Goal: Task Accomplishment & Management: Manage account settings

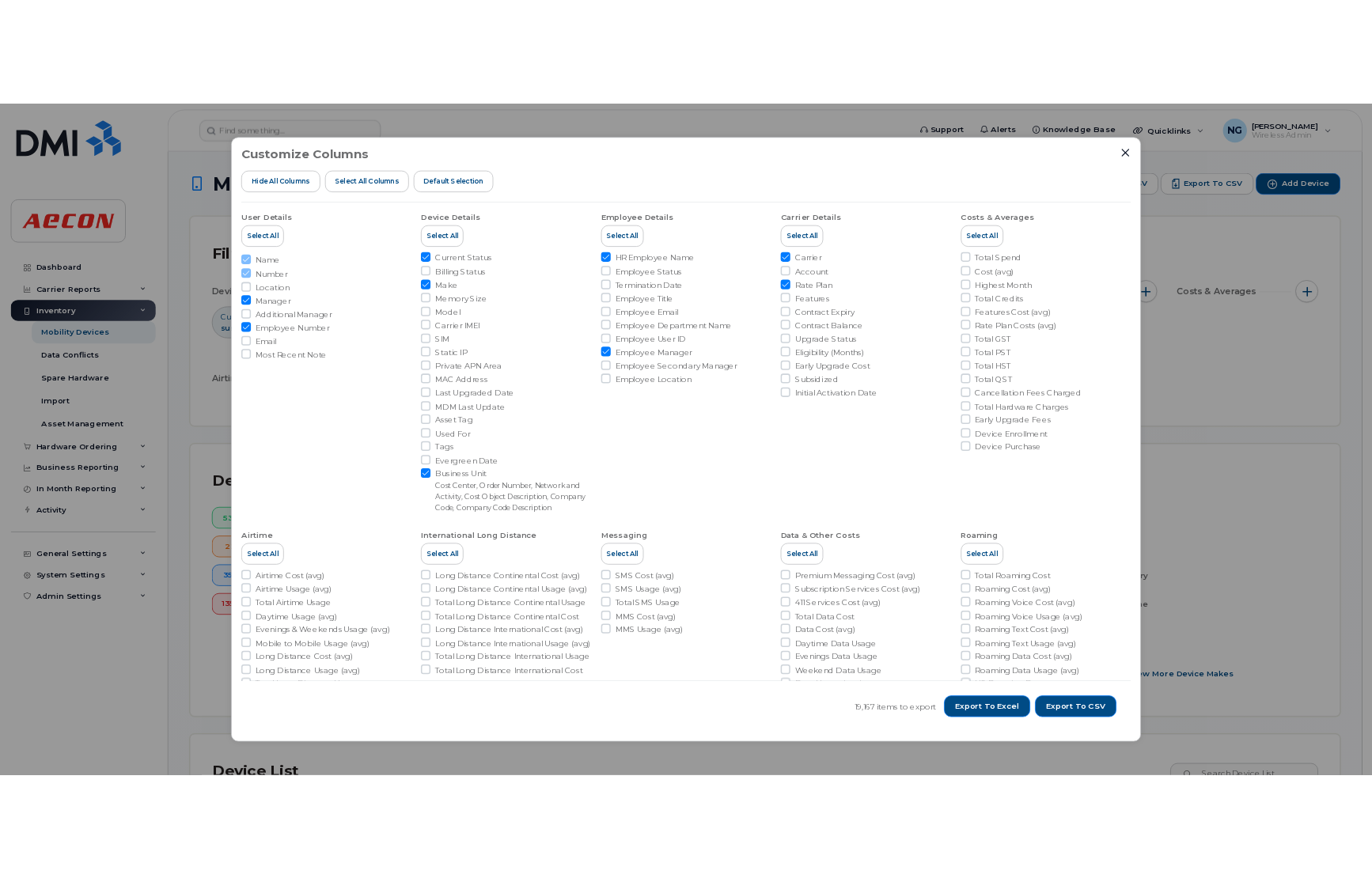
scroll to position [237, 0]
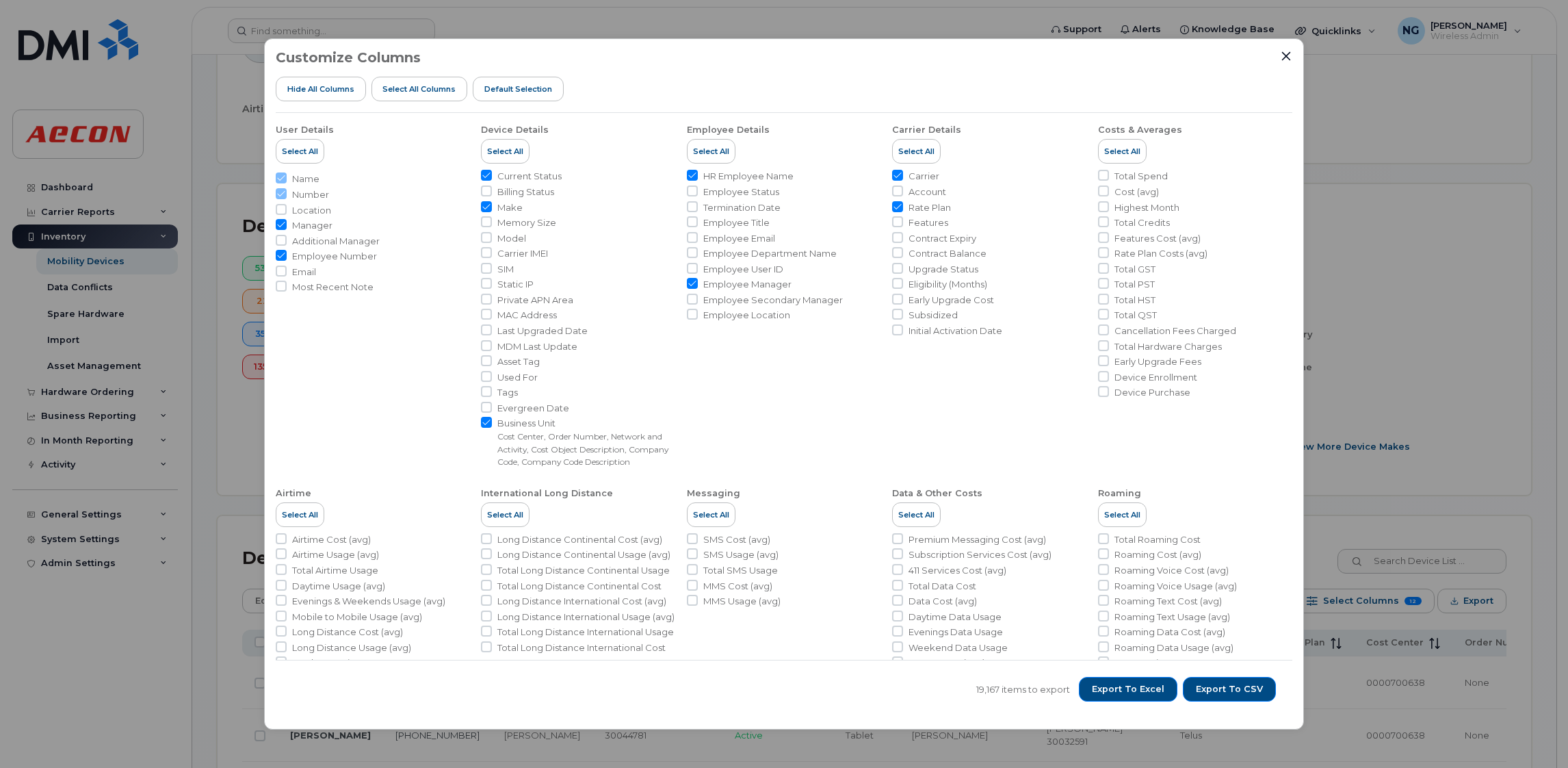
drag, startPoint x: 1393, startPoint y: 414, endPoint x: 1397, endPoint y: 366, distance: 48.2
click at [1393, 414] on div "Customize Columns Hide All Columns Select all Columns Default Selection User De…" at bounding box center [784, 384] width 1568 height 768
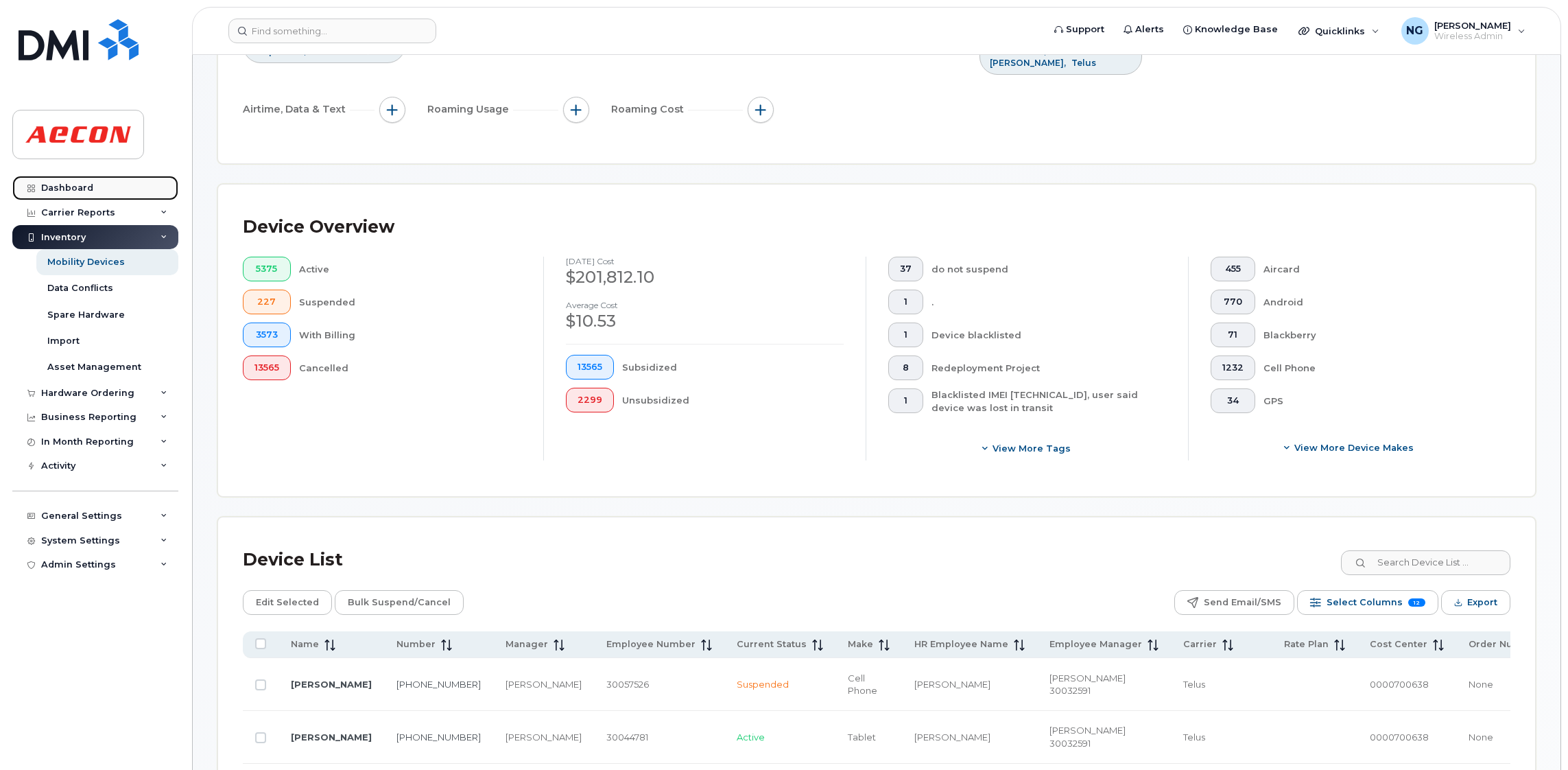
click at [80, 181] on link "Dashboard" at bounding box center [95, 188] width 166 height 25
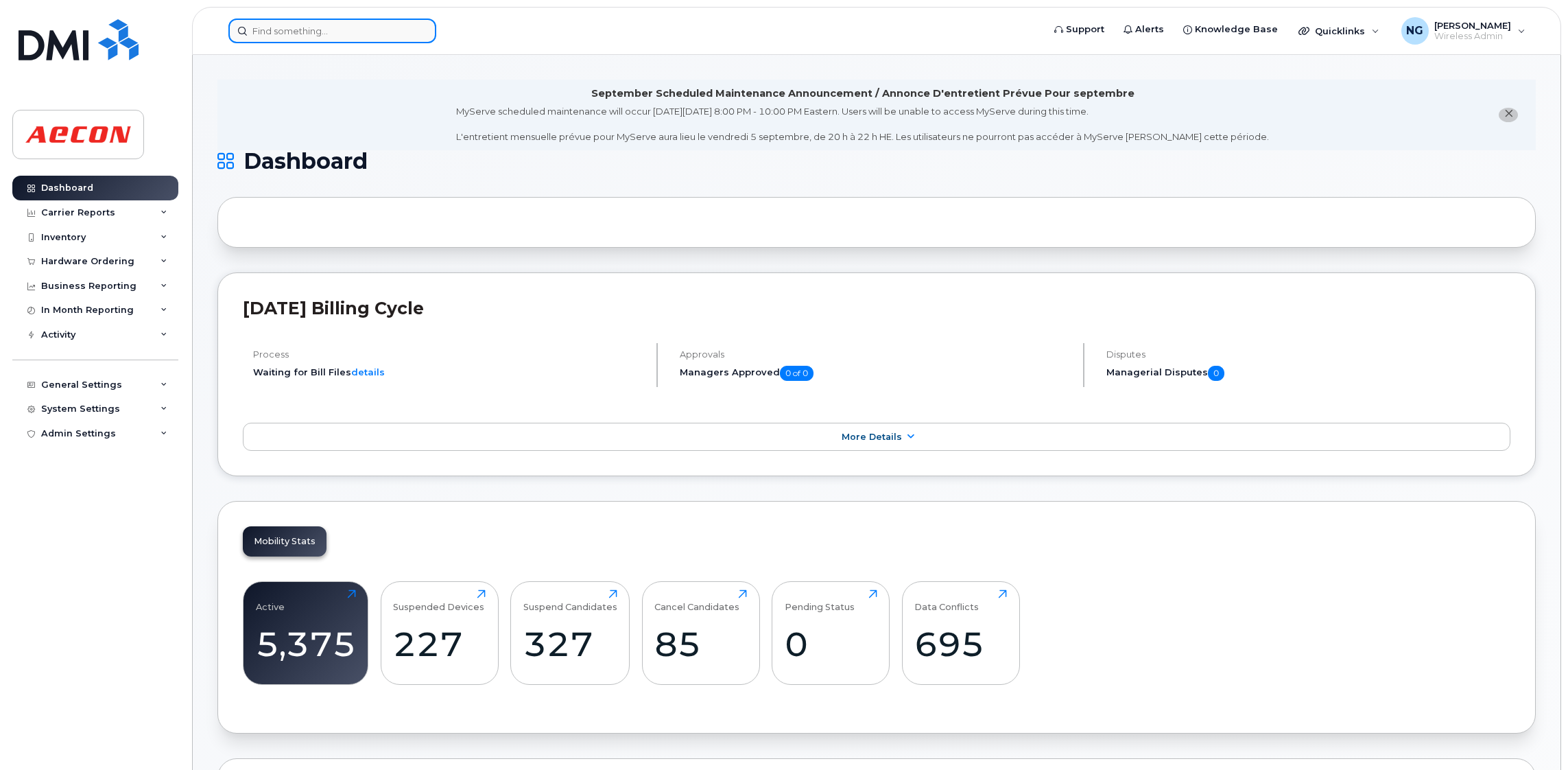
click at [268, 23] on input at bounding box center [332, 31] width 208 height 25
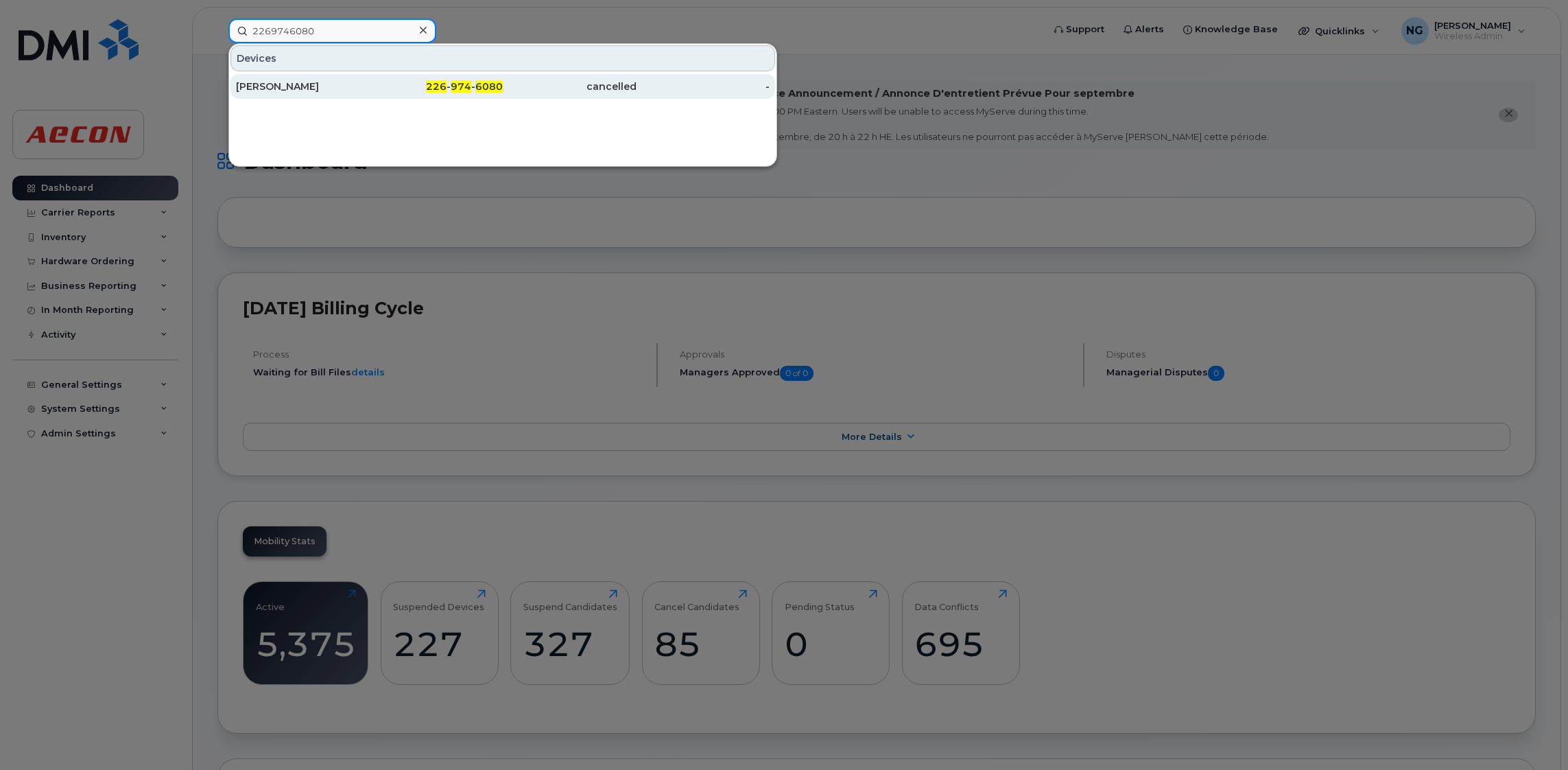
type input "2269746080"
click at [488, 81] on span "6080" at bounding box center [489, 86] width 28 height 12
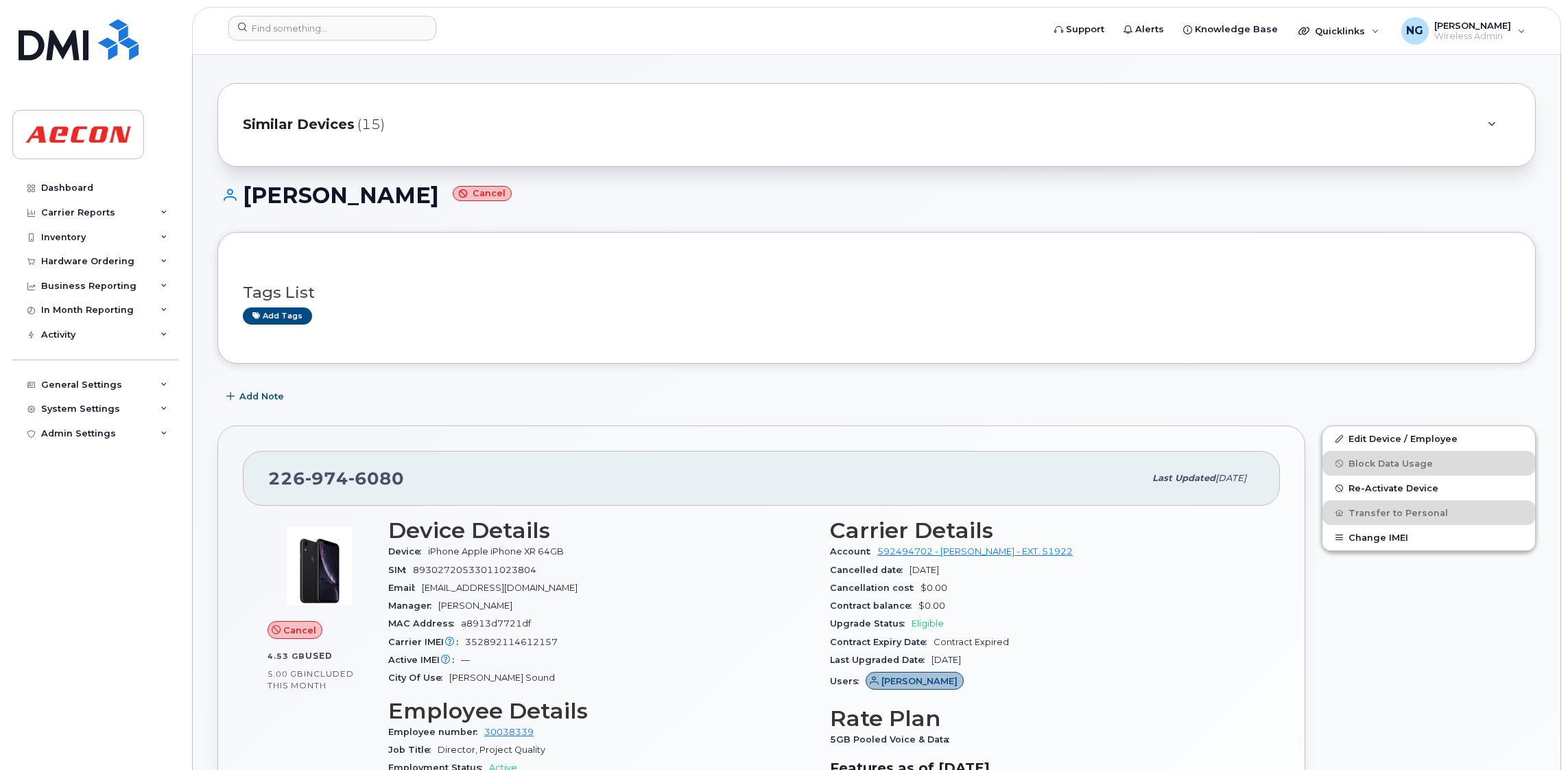
scroll to position [206, 0]
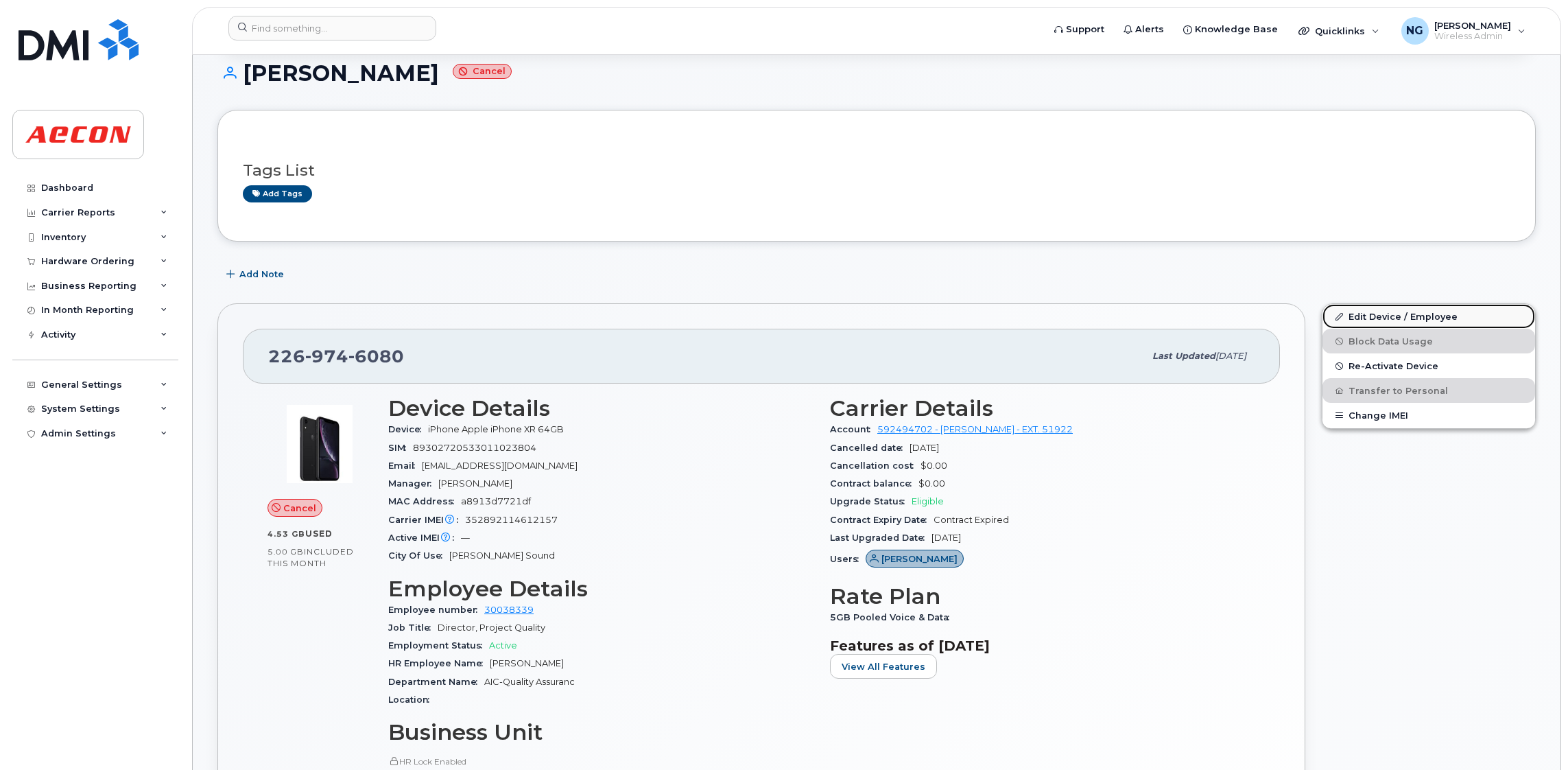
click at [1378, 320] on link "Edit Device / Employee" at bounding box center [1428, 316] width 212 height 25
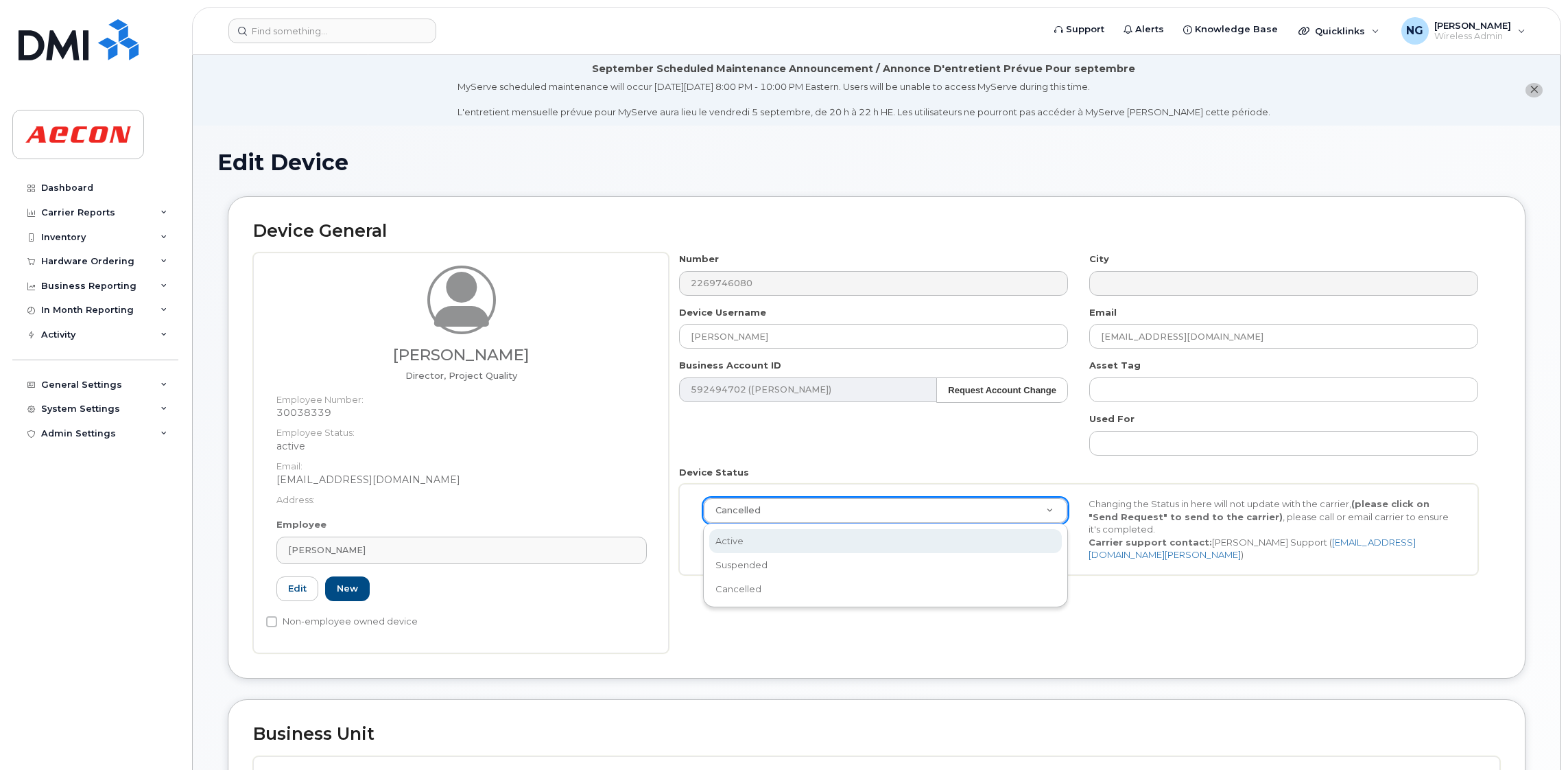
select select "active"
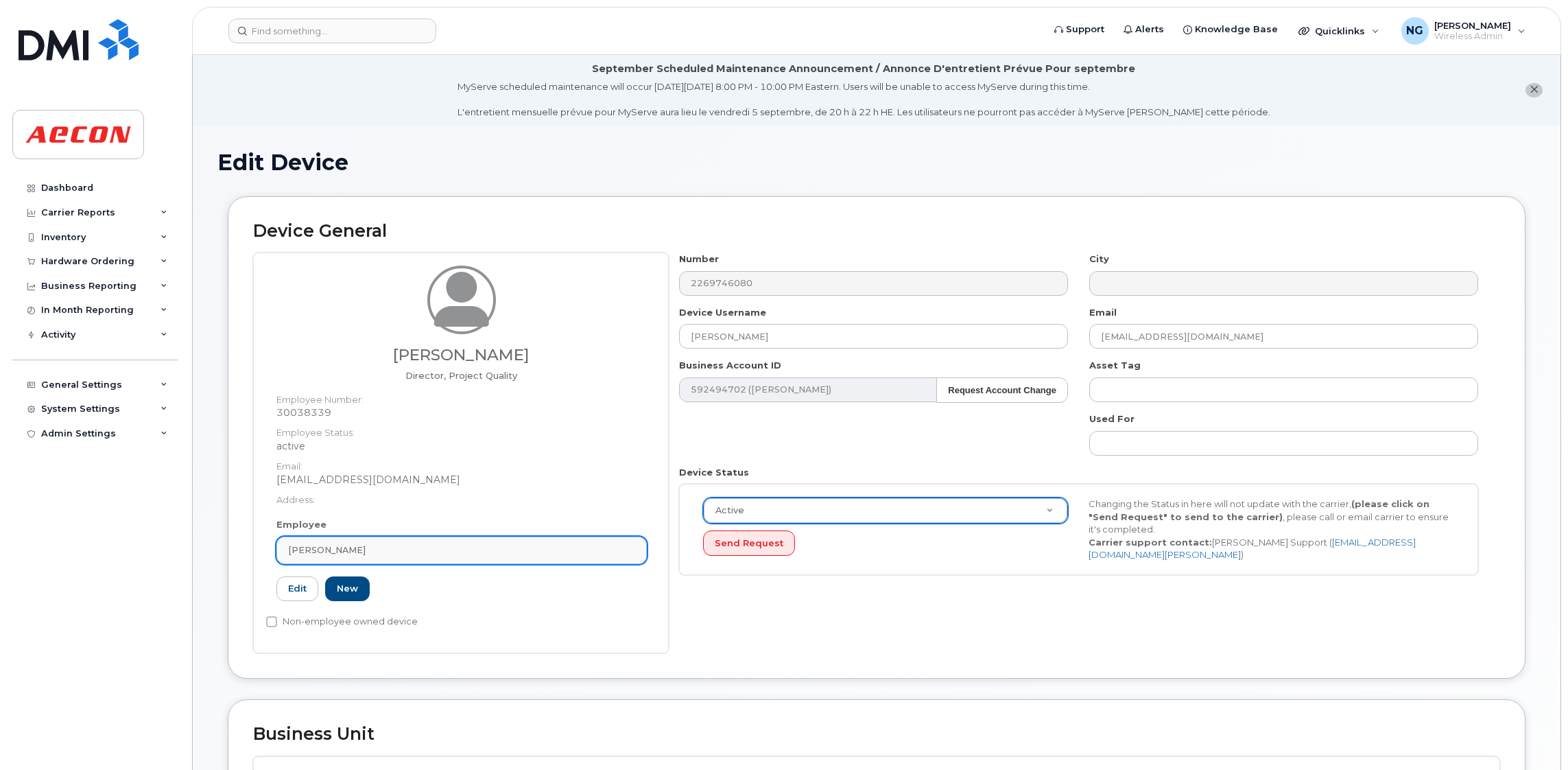
click at [531, 538] on link "[PERSON_NAME]" at bounding box center [461, 550] width 370 height 28
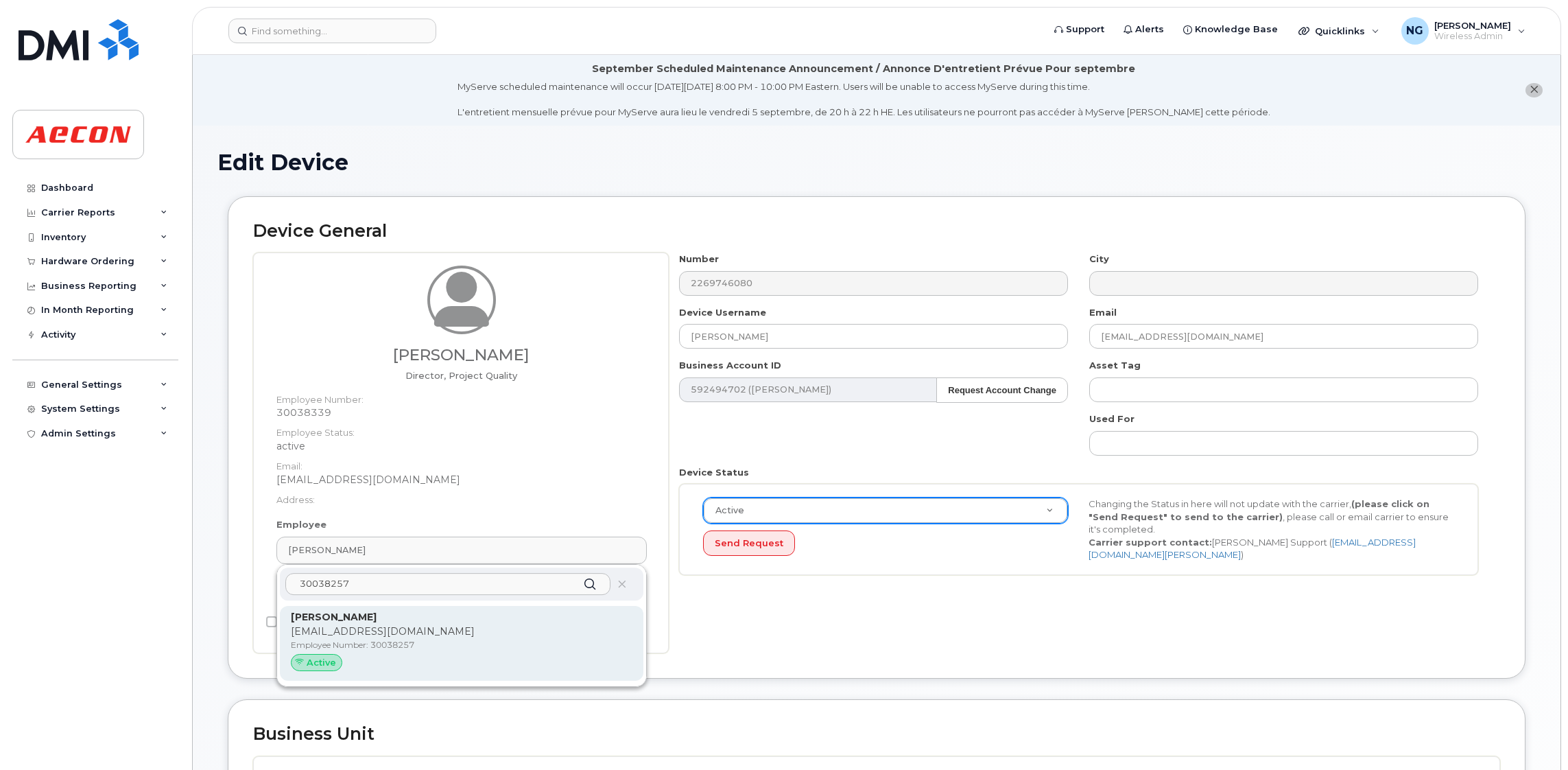
type input "30038257"
click at [447, 629] on p "IPORTER@AECON.COM" at bounding box center [461, 632] width 341 height 15
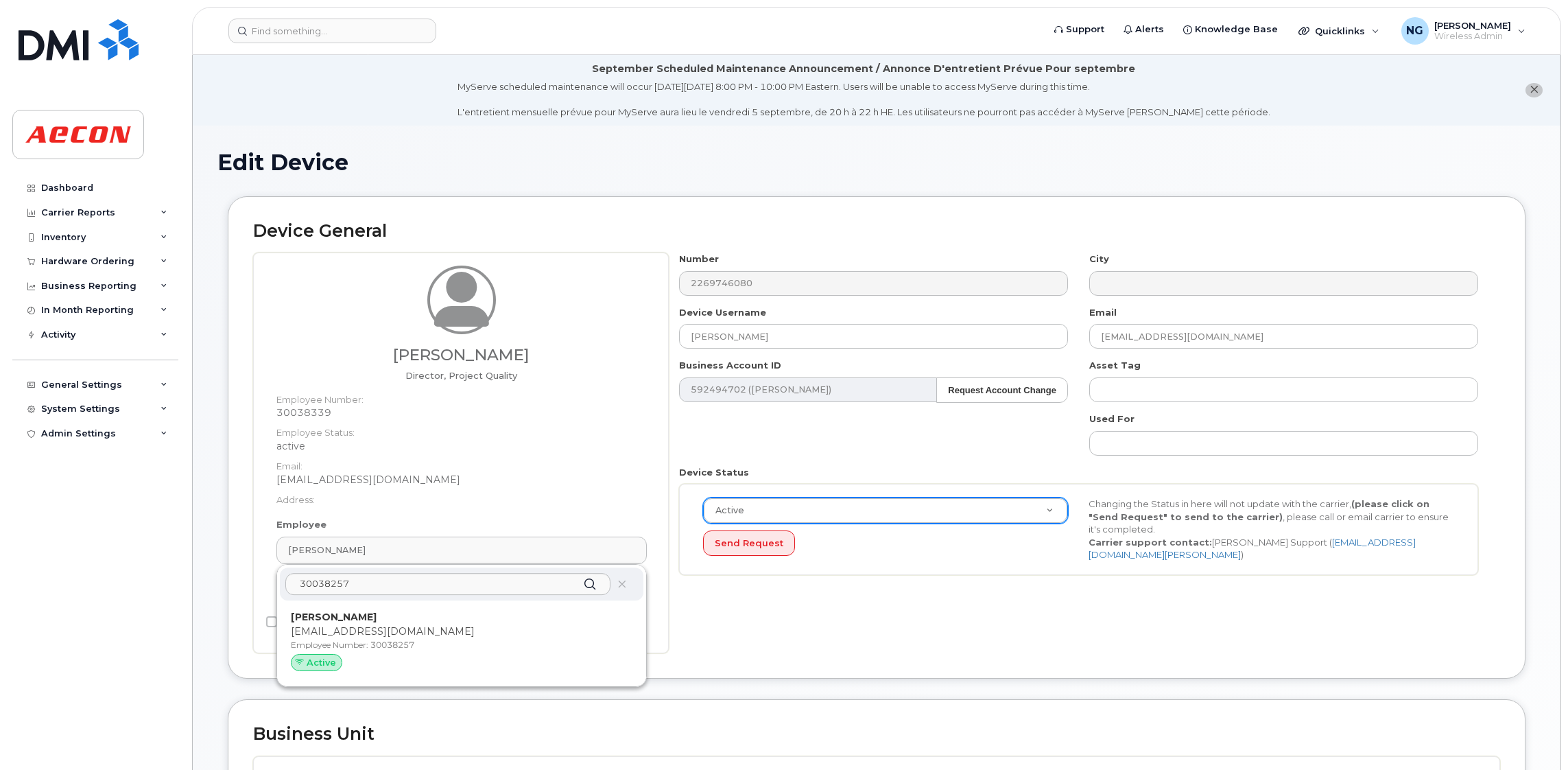
type input "30038257"
type input "[PERSON_NAME]"
type input "[EMAIL_ADDRESS][DOMAIN_NAME]"
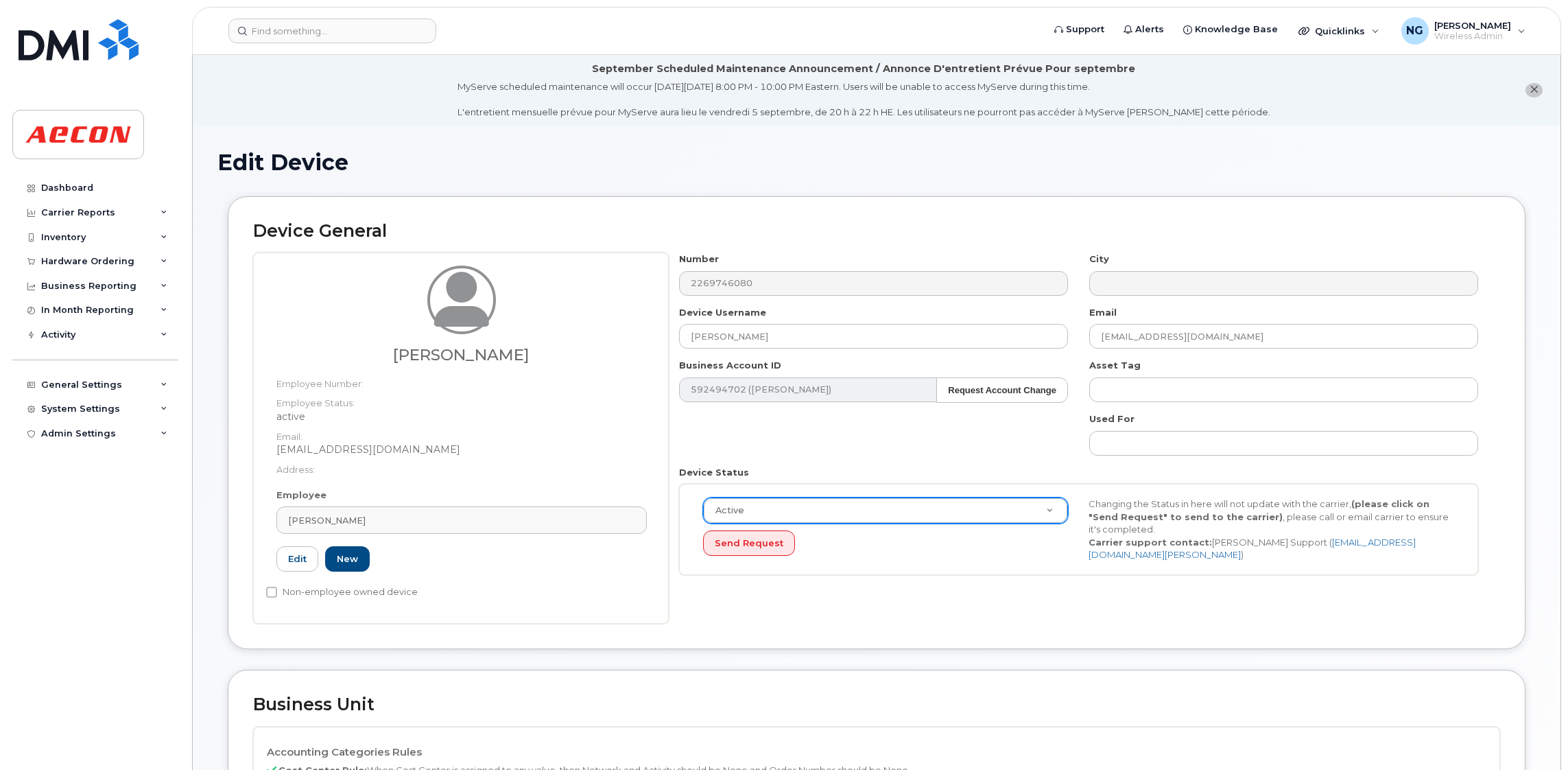
scroll to position [308, 0]
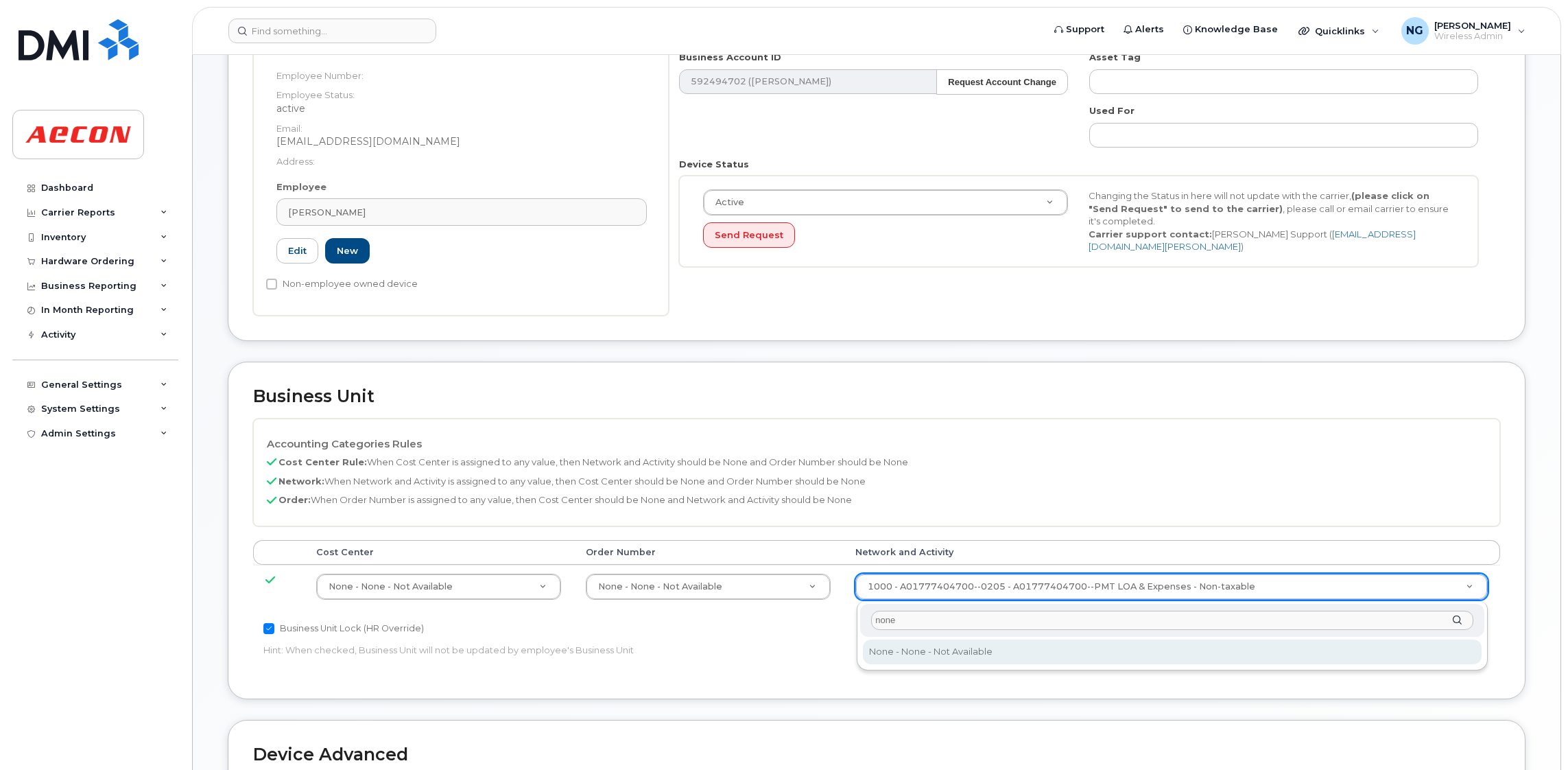
type input "none"
type input "283608"
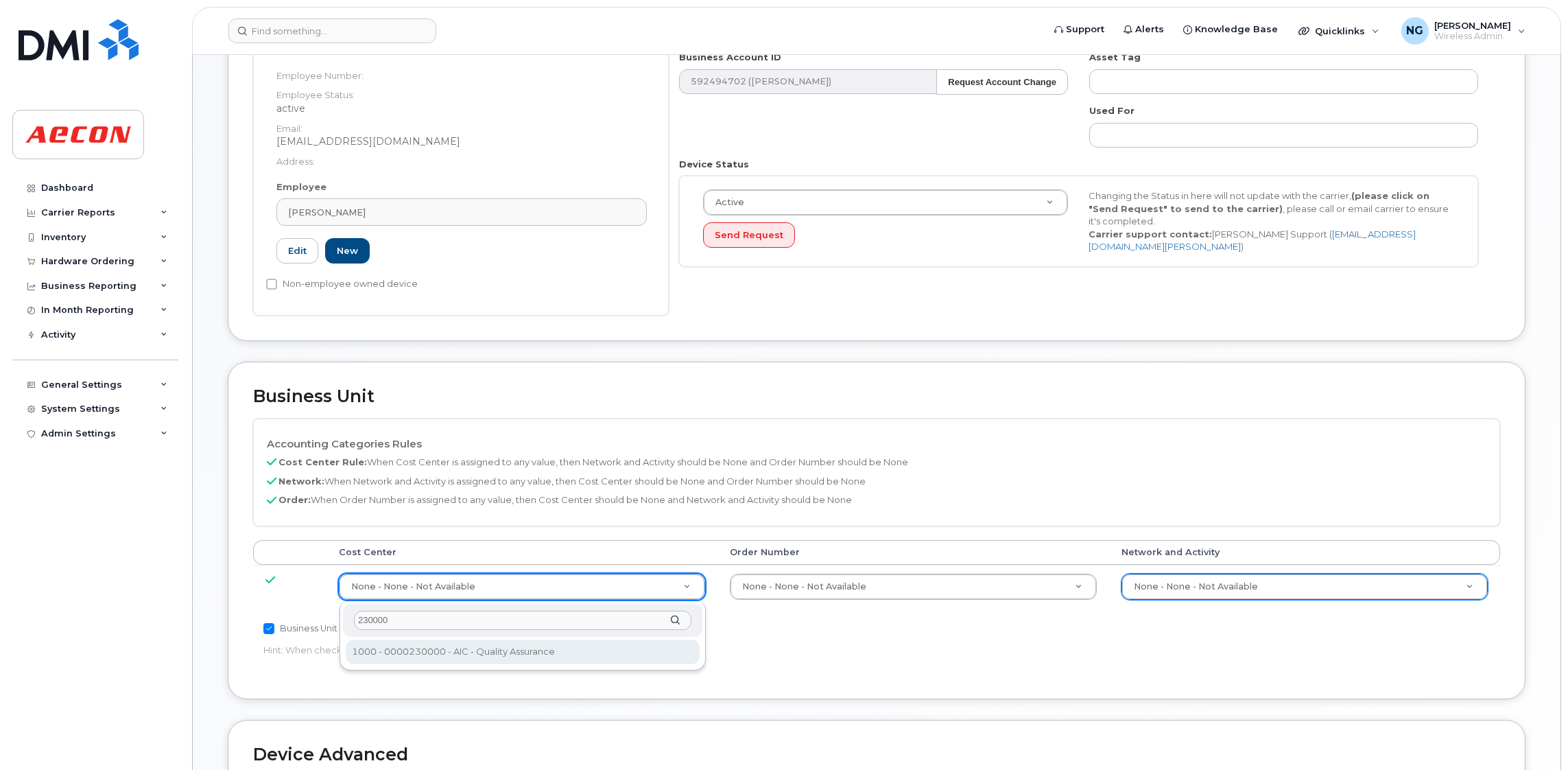
type input "230000"
type input "283818"
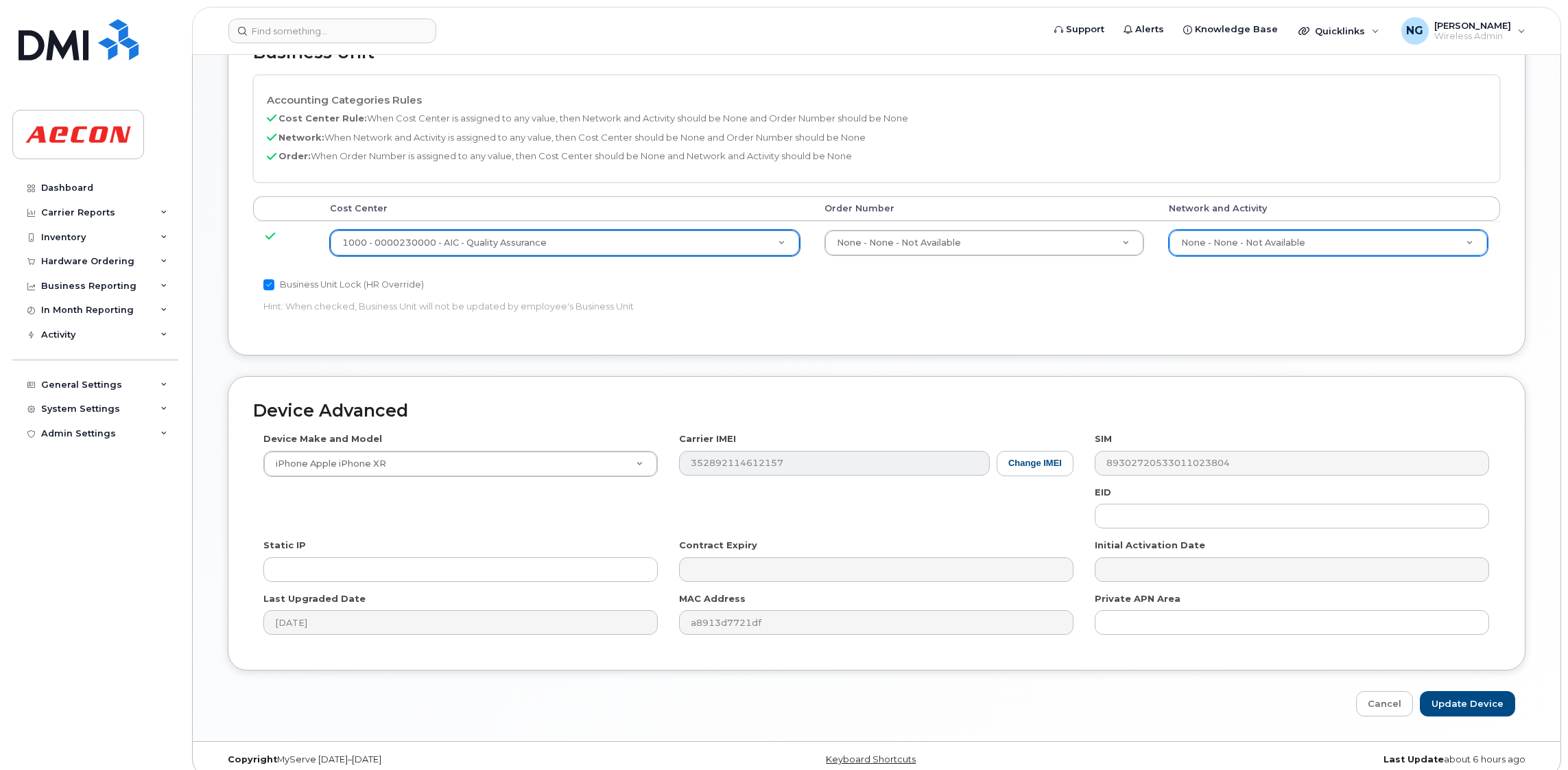
scroll to position [669, 0]
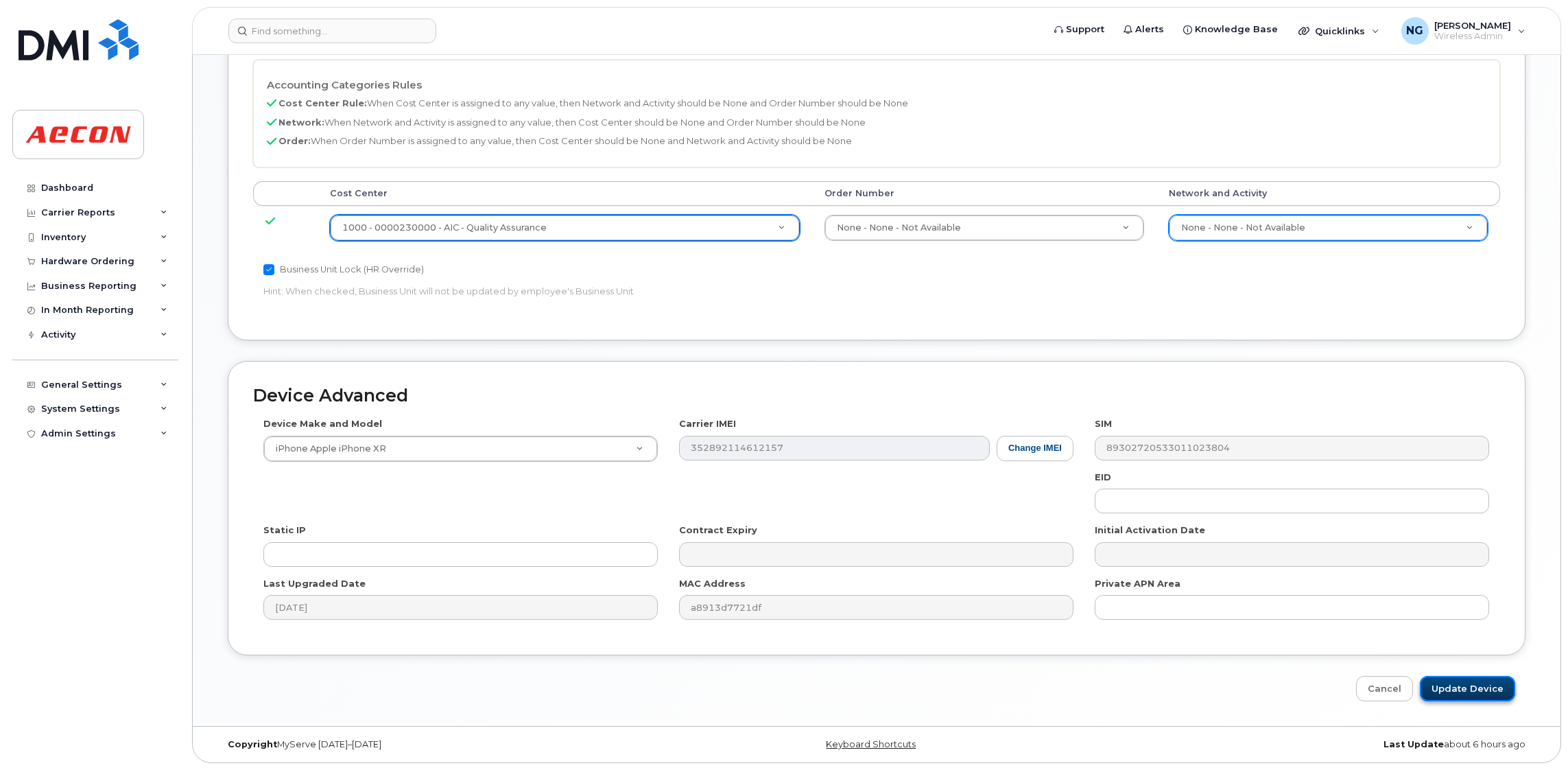
click at [1483, 692] on input "Update Device" at bounding box center [1467, 688] width 96 height 25
type input "Saving..."
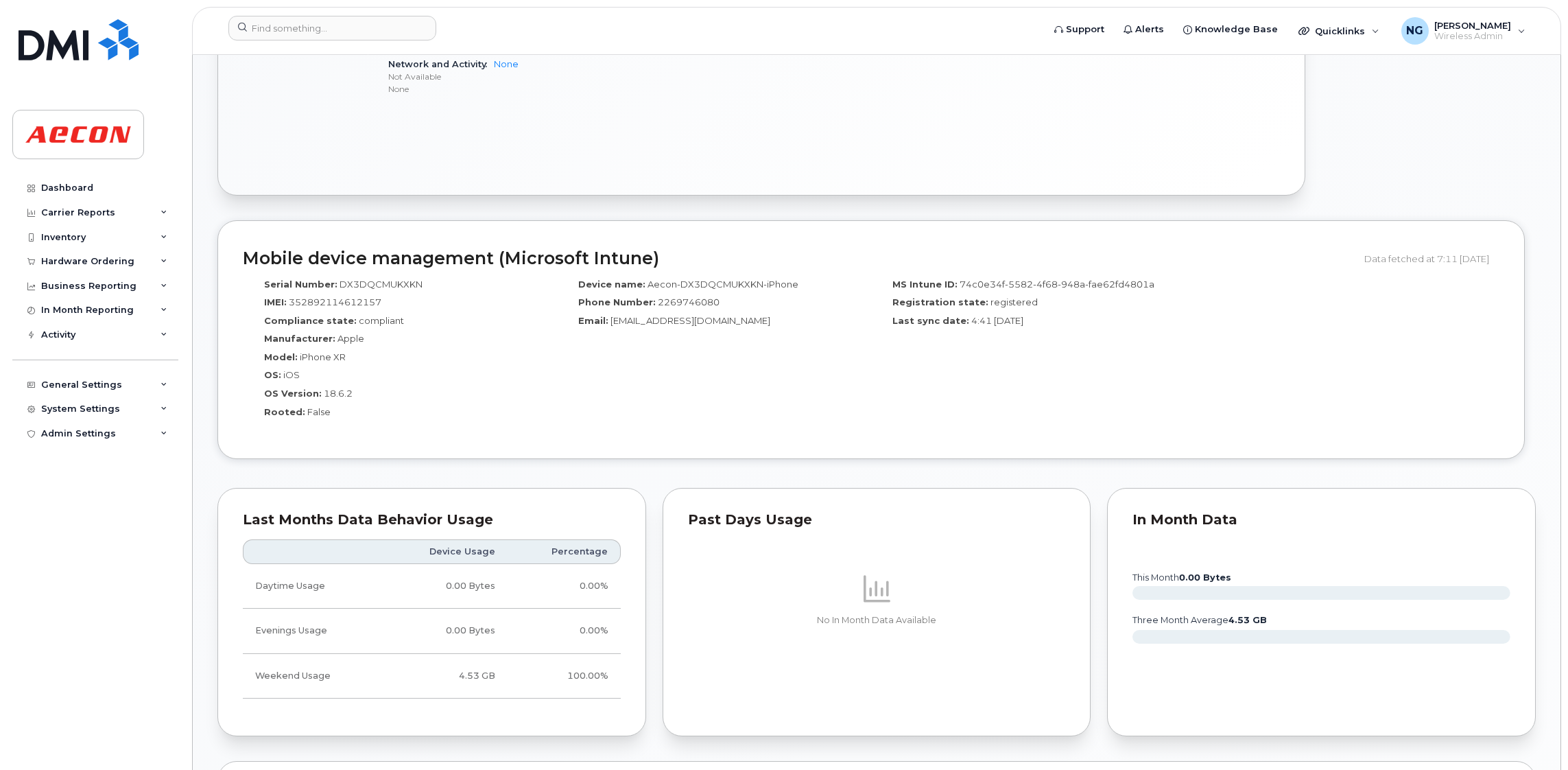
scroll to position [1647, 0]
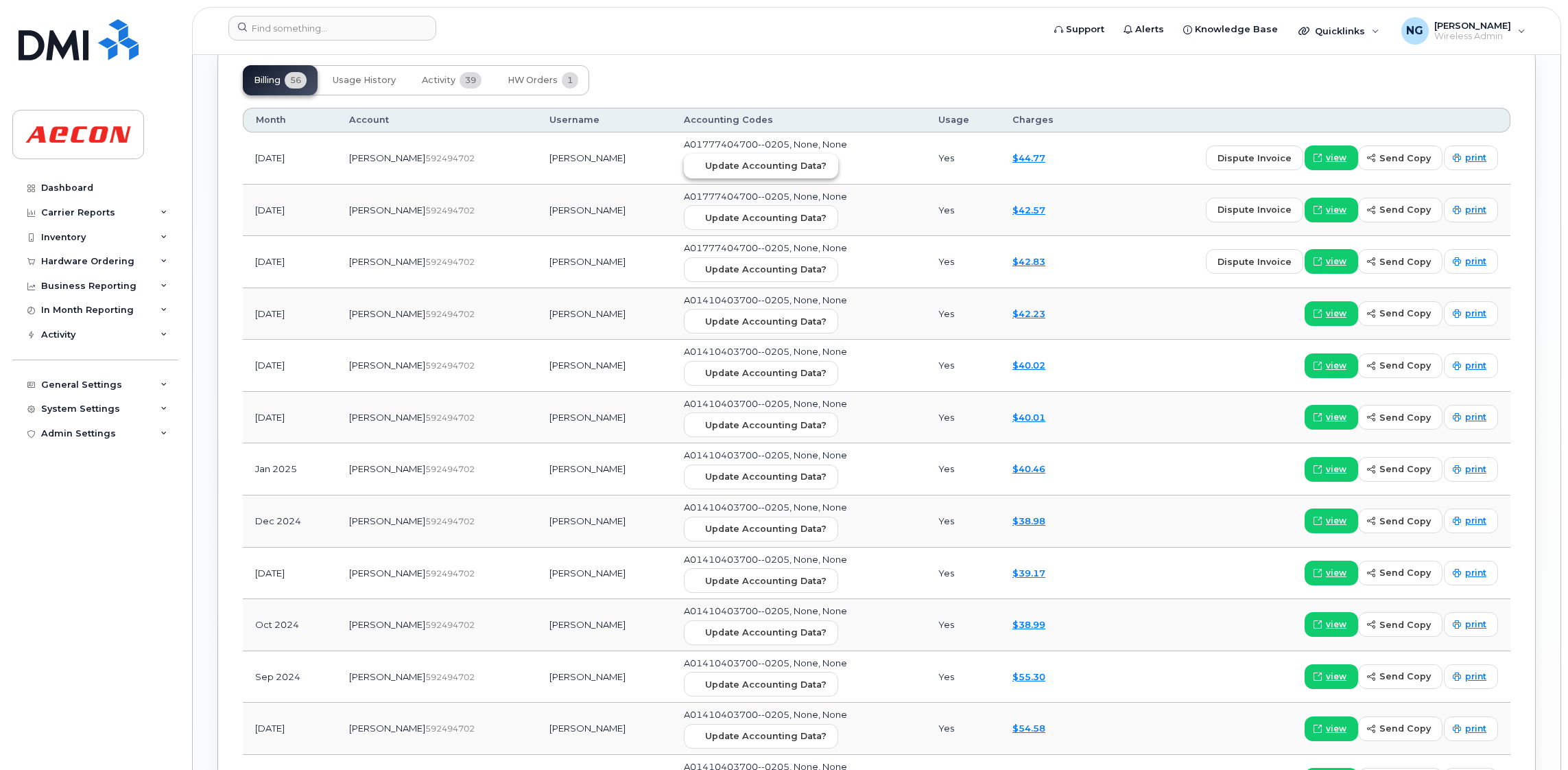
click at [722, 170] on span "Update Accounting Data?" at bounding box center [766, 165] width 121 height 13
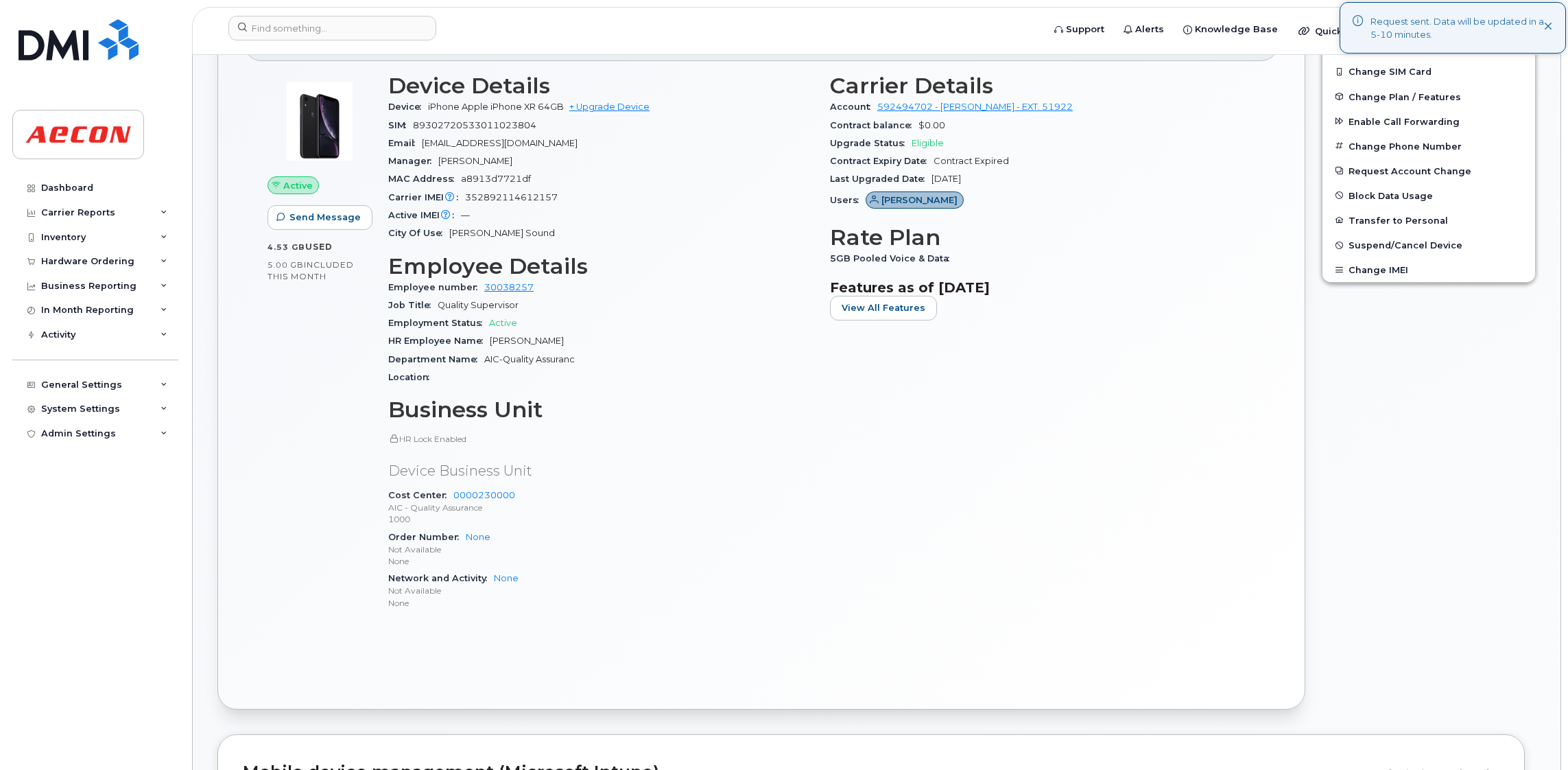
scroll to position [0, 0]
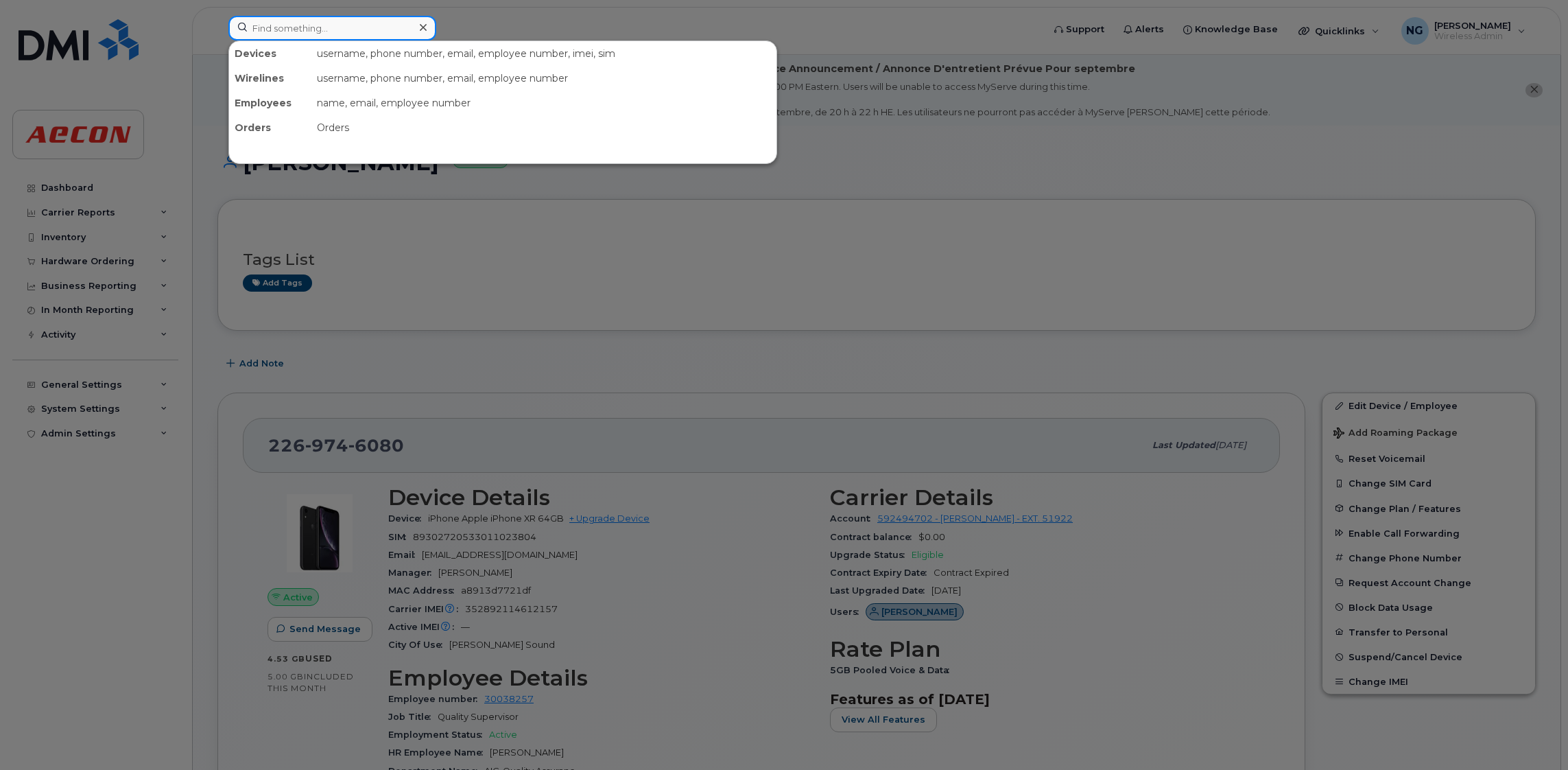
click at [331, 28] on input at bounding box center [332, 28] width 208 height 25
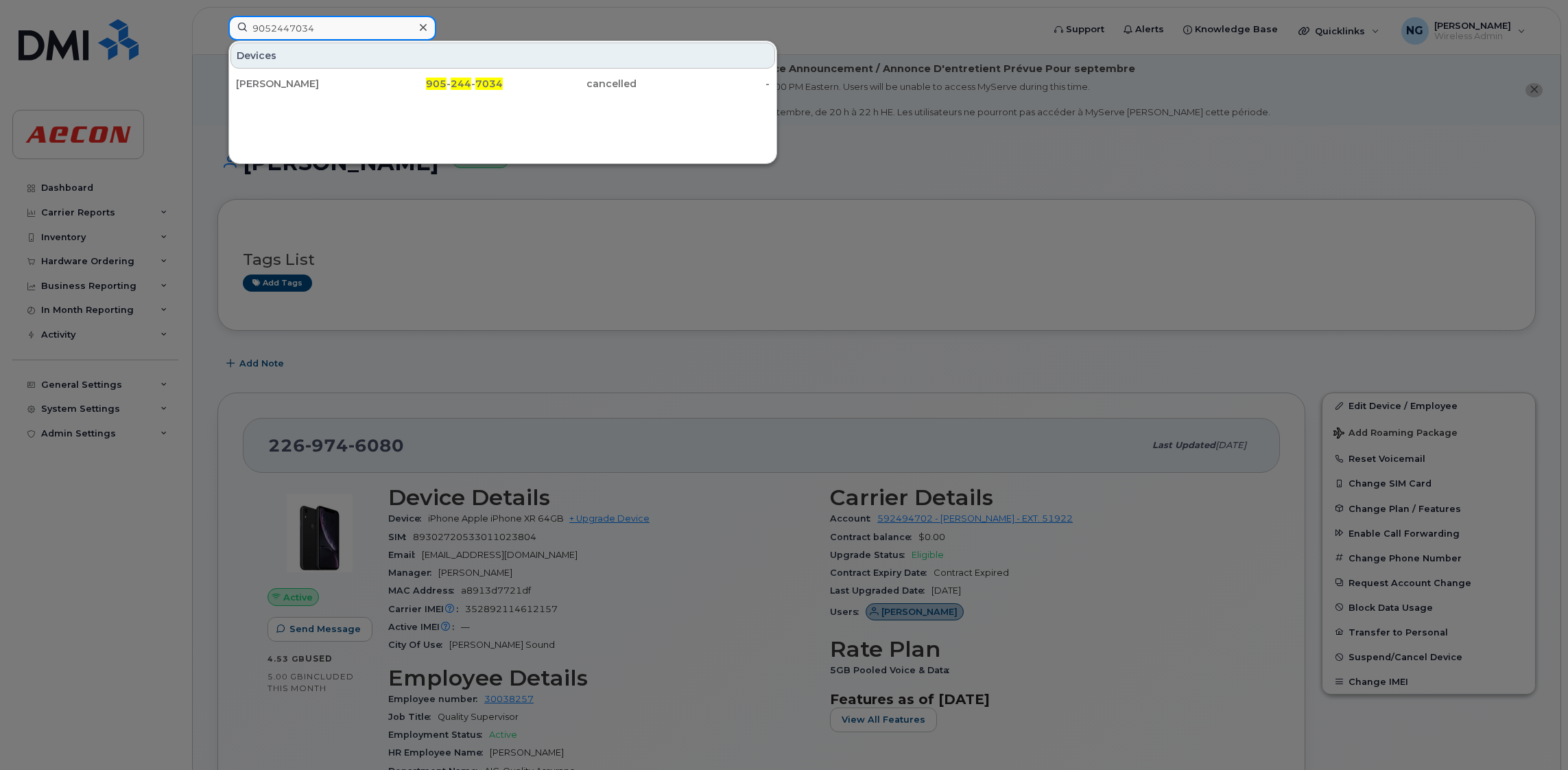
type input "9052447034"
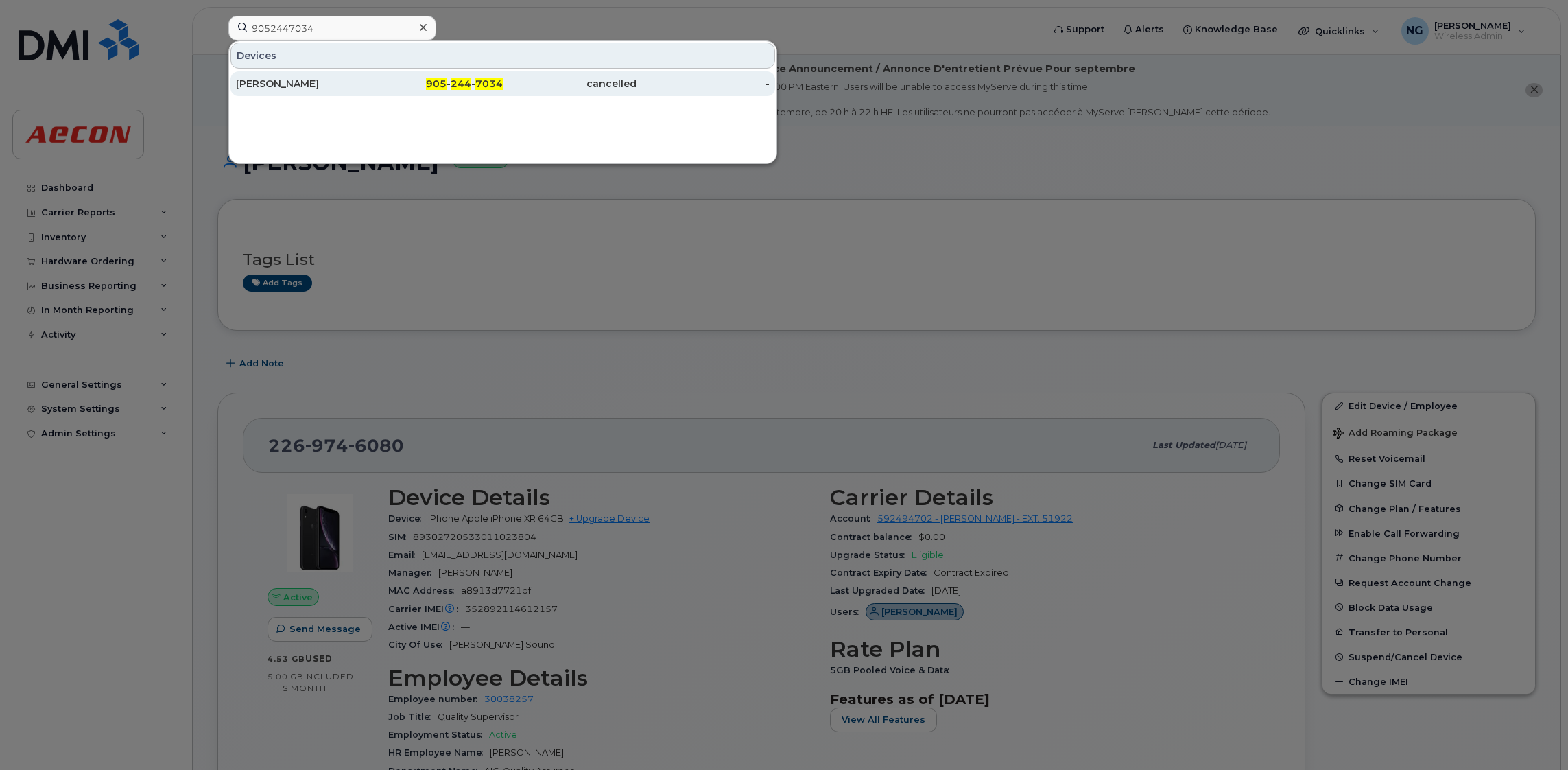
click at [448, 87] on div "905 - 244 - 7034" at bounding box center [436, 83] width 133 height 14
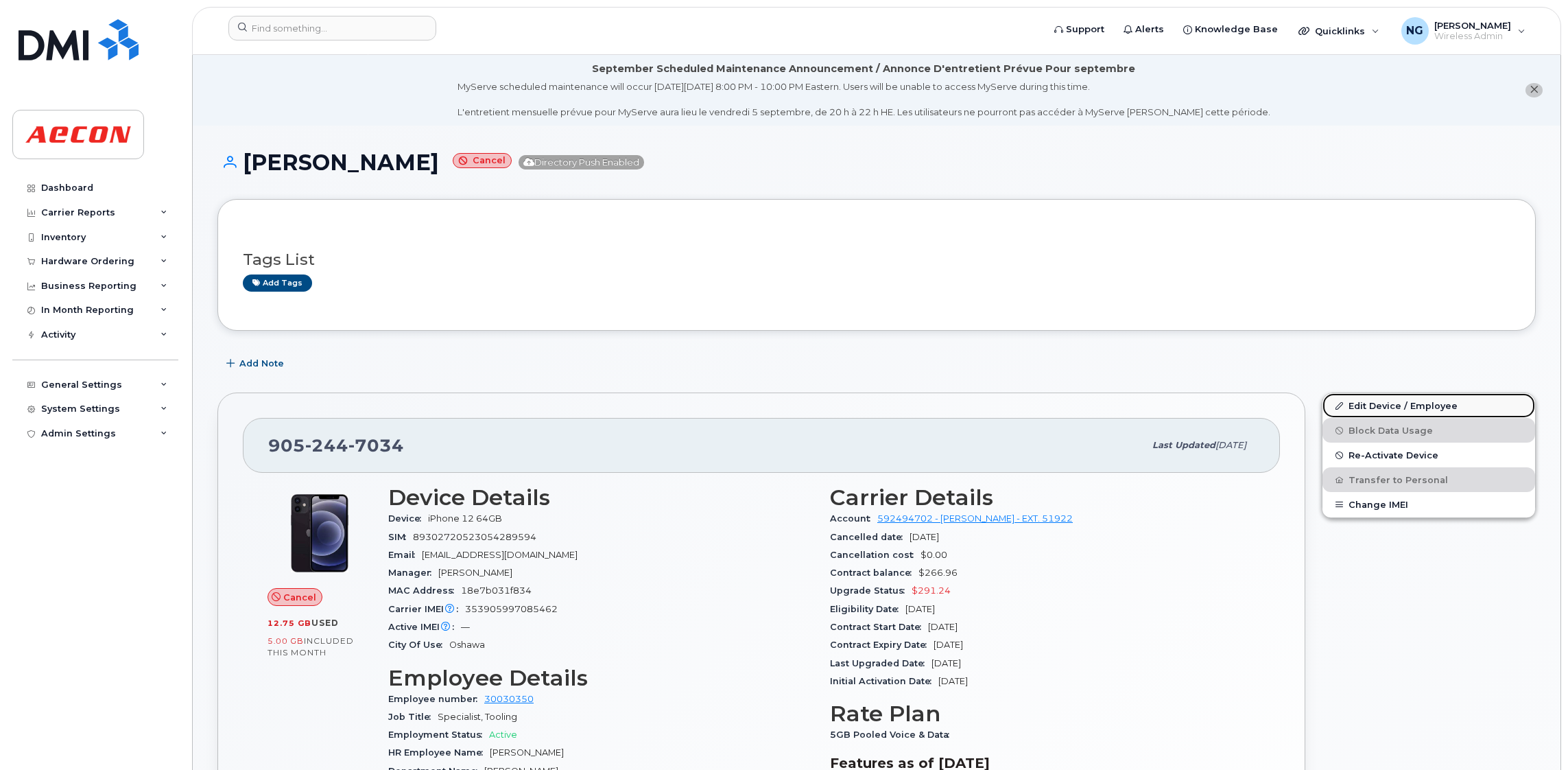
click at [1382, 408] on link "Edit Device / Employee" at bounding box center [1428, 405] width 212 height 25
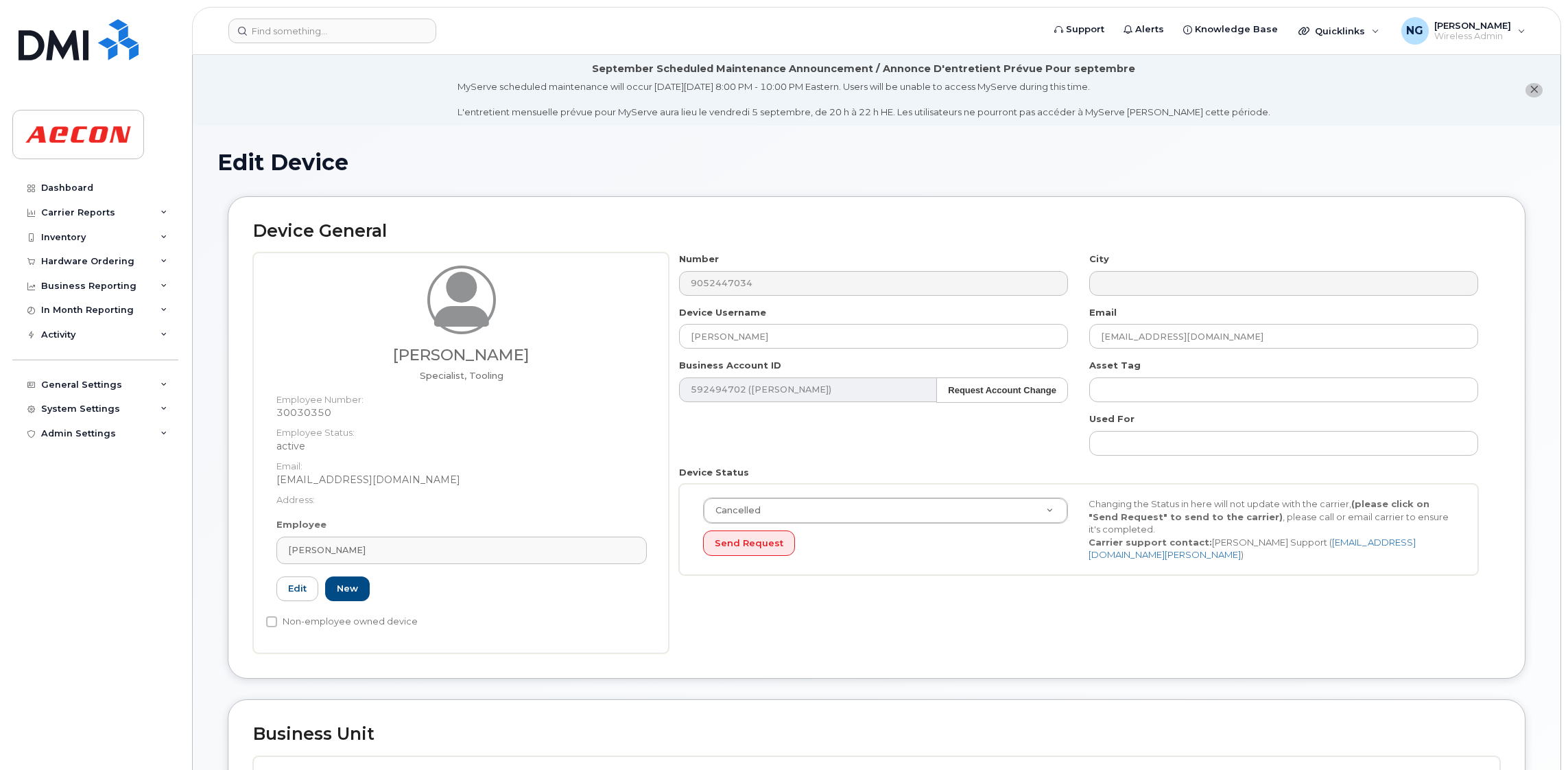
click at [834, 489] on div "Cancelled Active Suspended Cancelled Send Request Changing the Status in here w…" at bounding box center [1079, 529] width 799 height 91
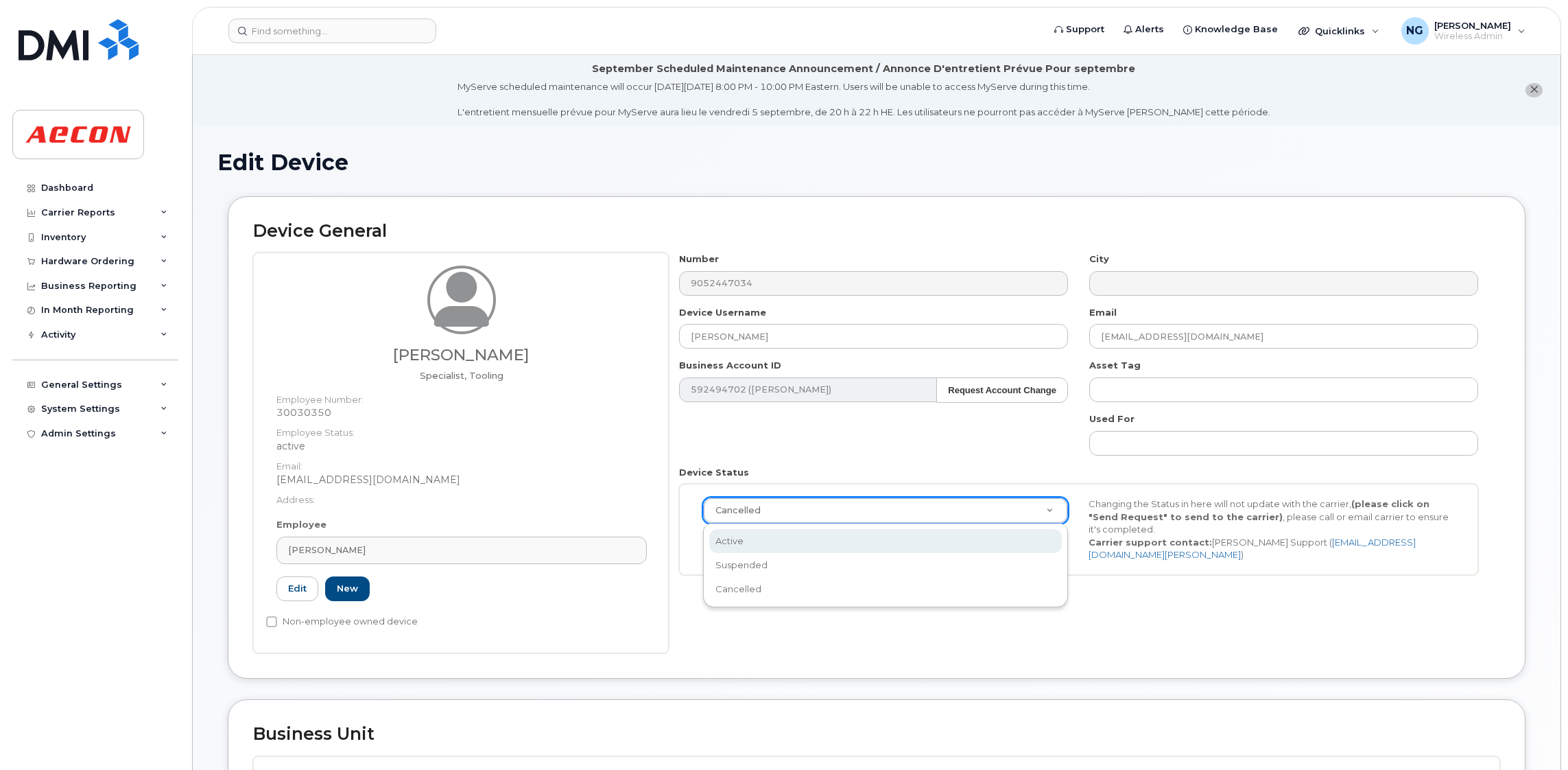
scroll to position [0, 4]
select select "active"
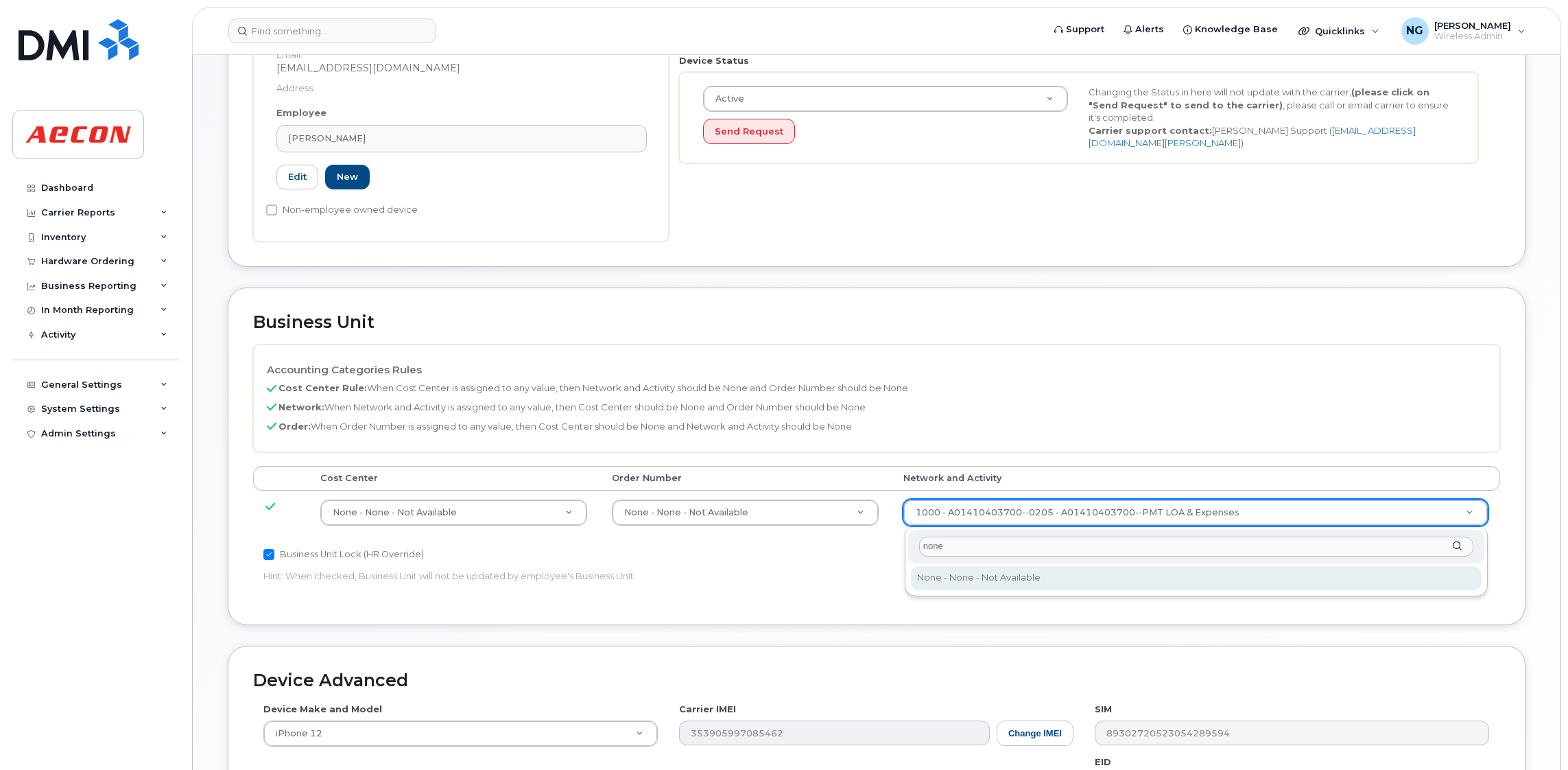
type input "none"
type input "283608"
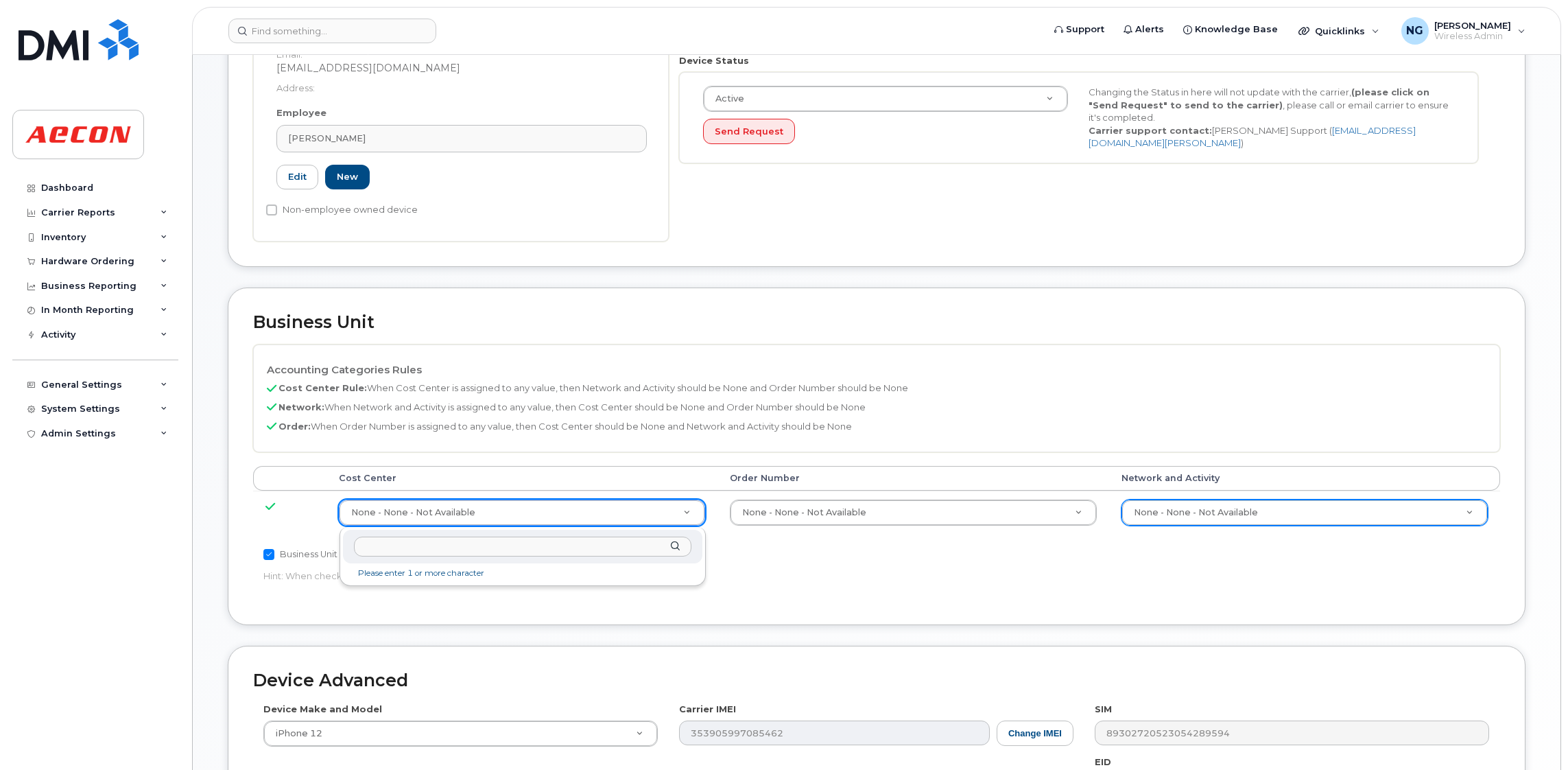
click at [365, 553] on input "text" at bounding box center [522, 546] width 337 height 20
type input "700341"
type input "283964"
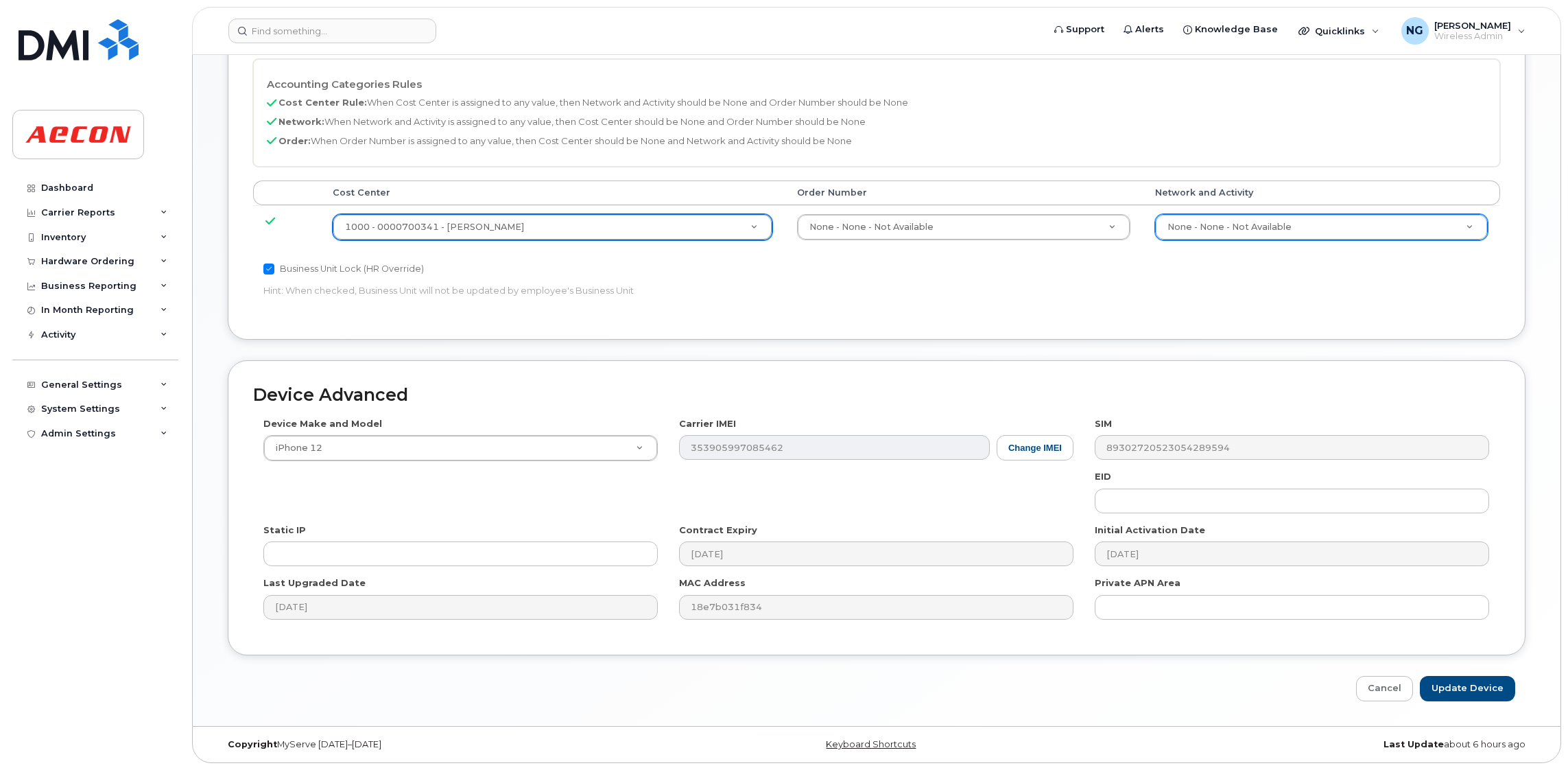
scroll to position [699, 0]
click at [1478, 684] on input "Update Device" at bounding box center [1467, 688] width 96 height 25
type input "Saving..."
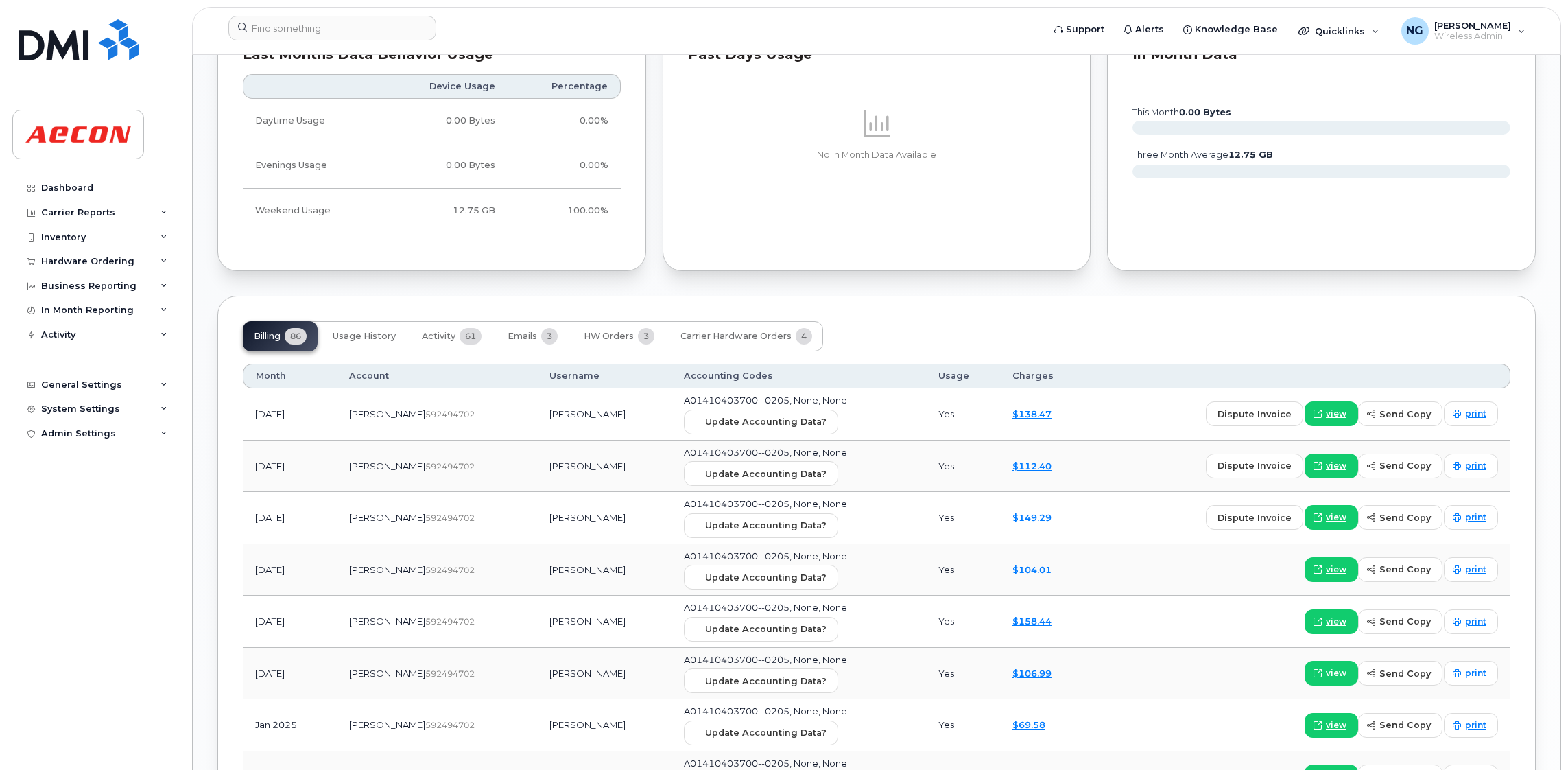
scroll to position [1544, 0]
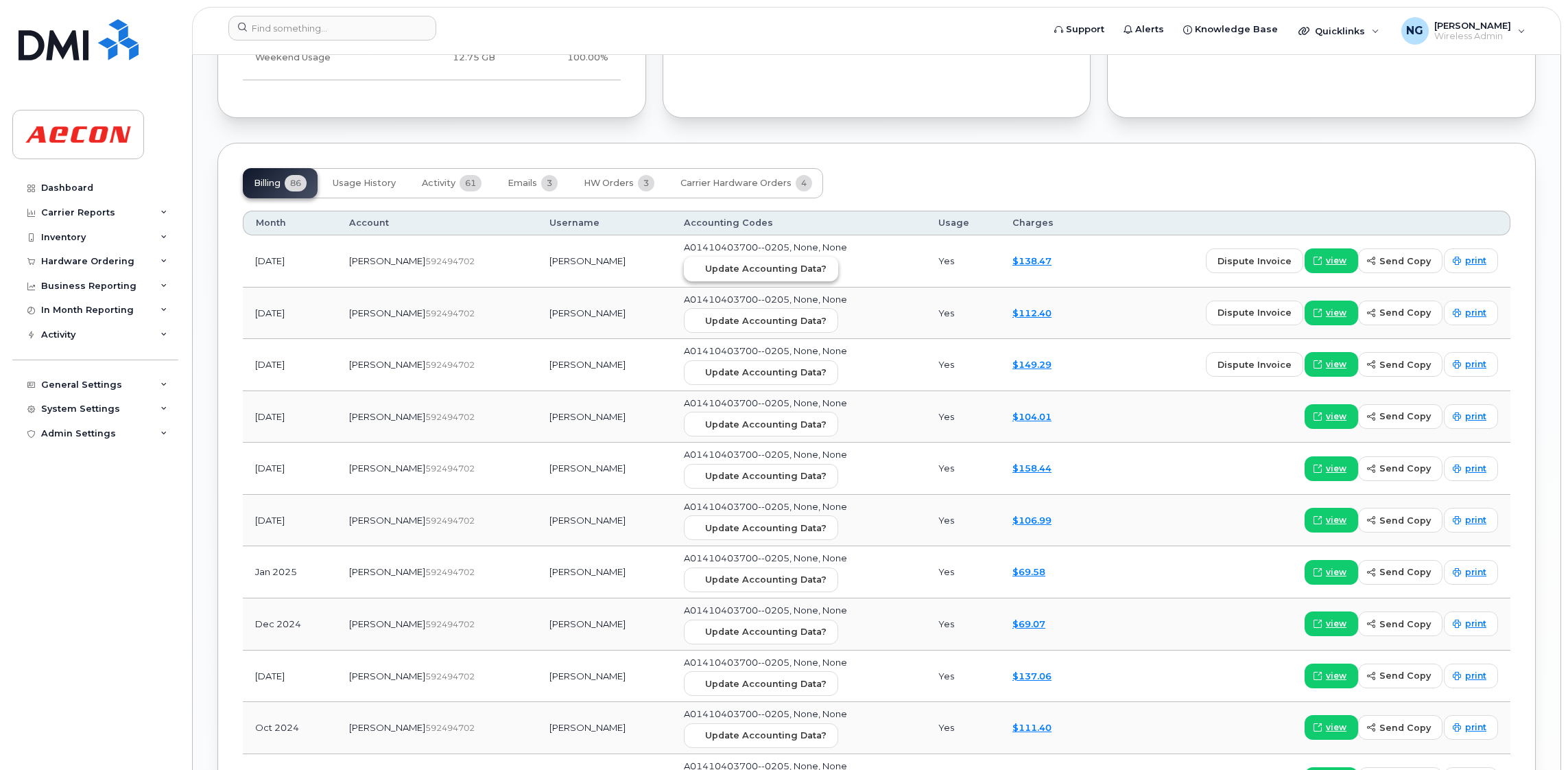
click at [747, 262] on button "Update Accounting Data?" at bounding box center [760, 269] width 154 height 25
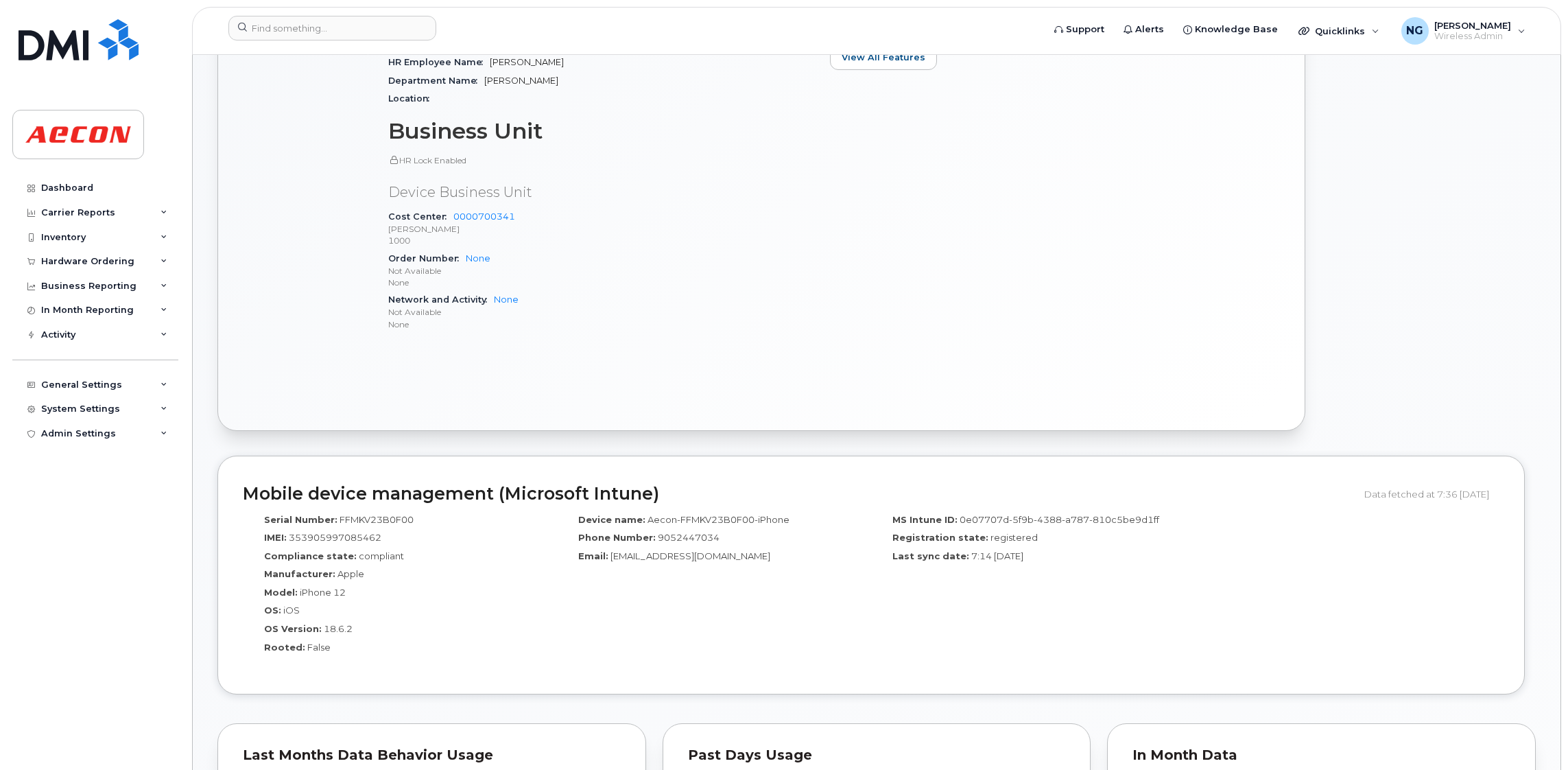
scroll to position [514, 0]
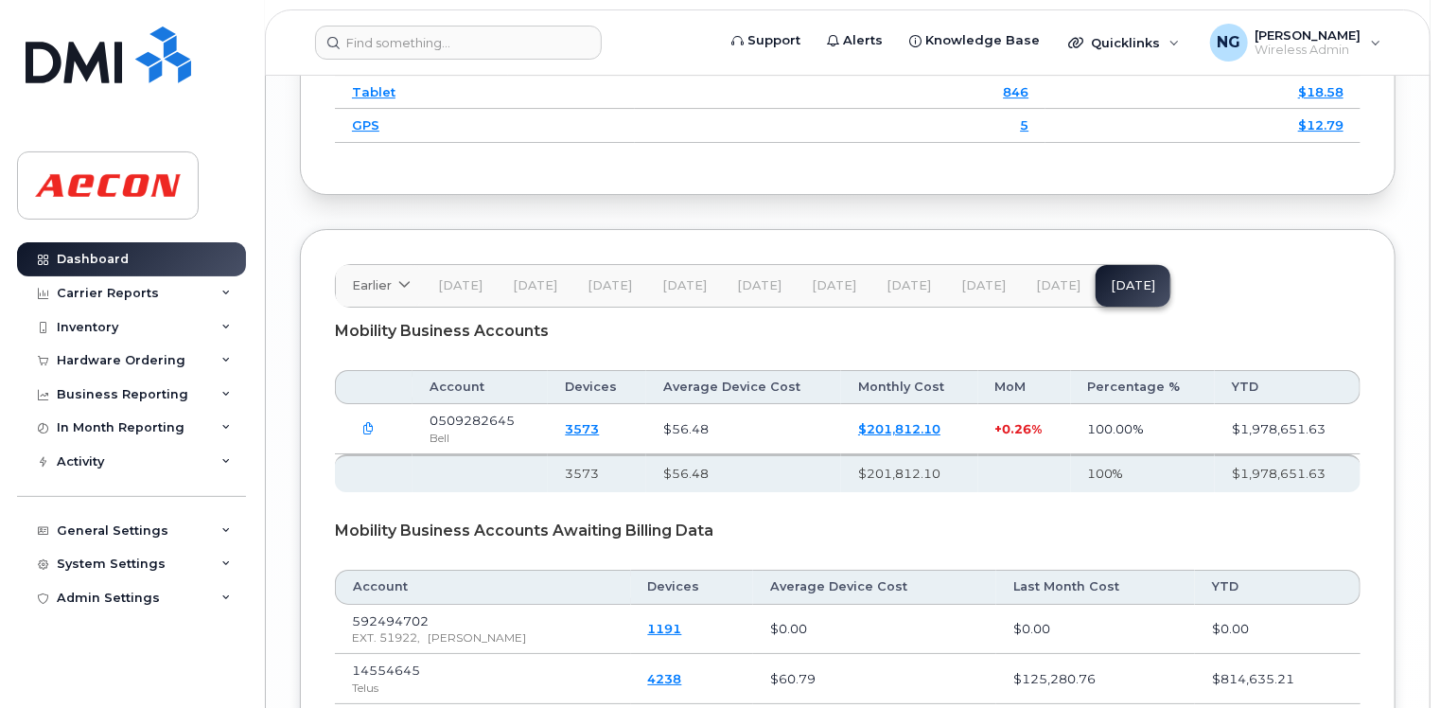
scroll to position [3400, 0]
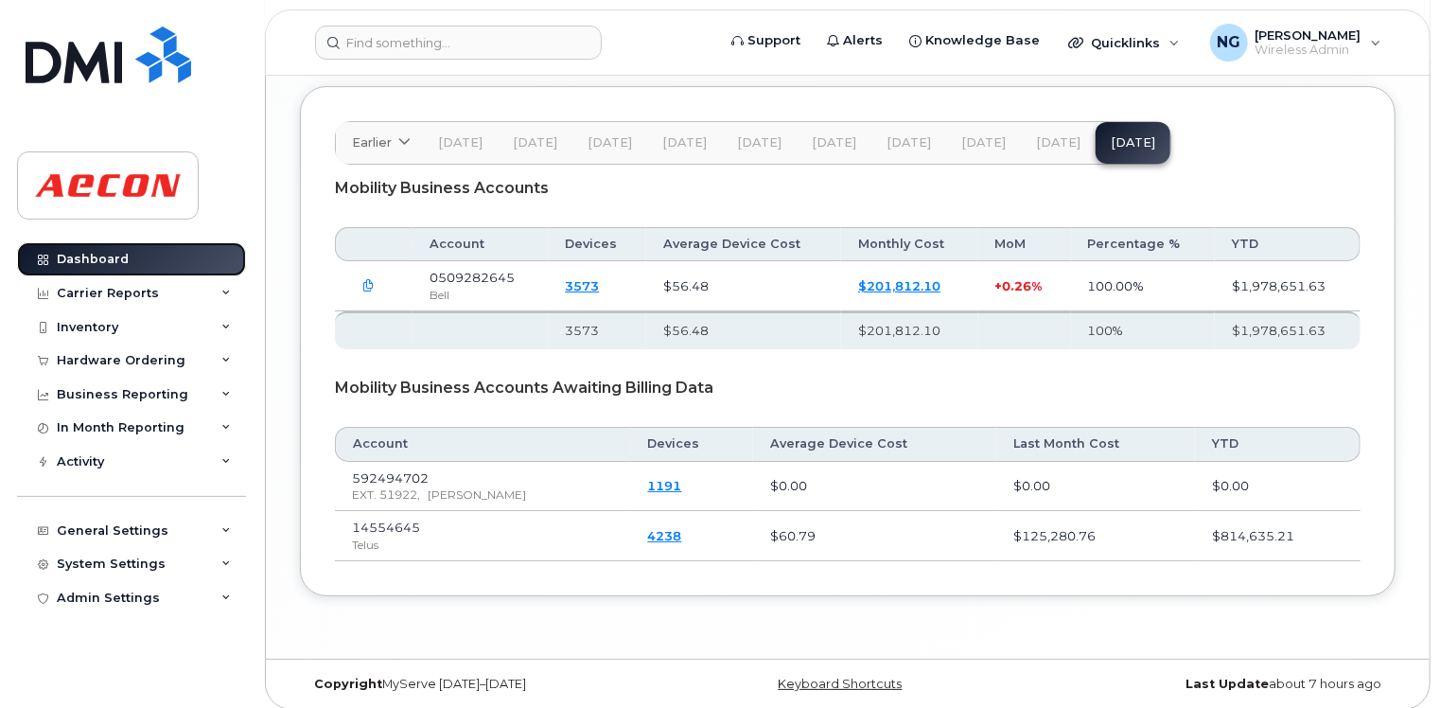
click at [127, 258] on link "Dashboard" at bounding box center [131, 259] width 229 height 34
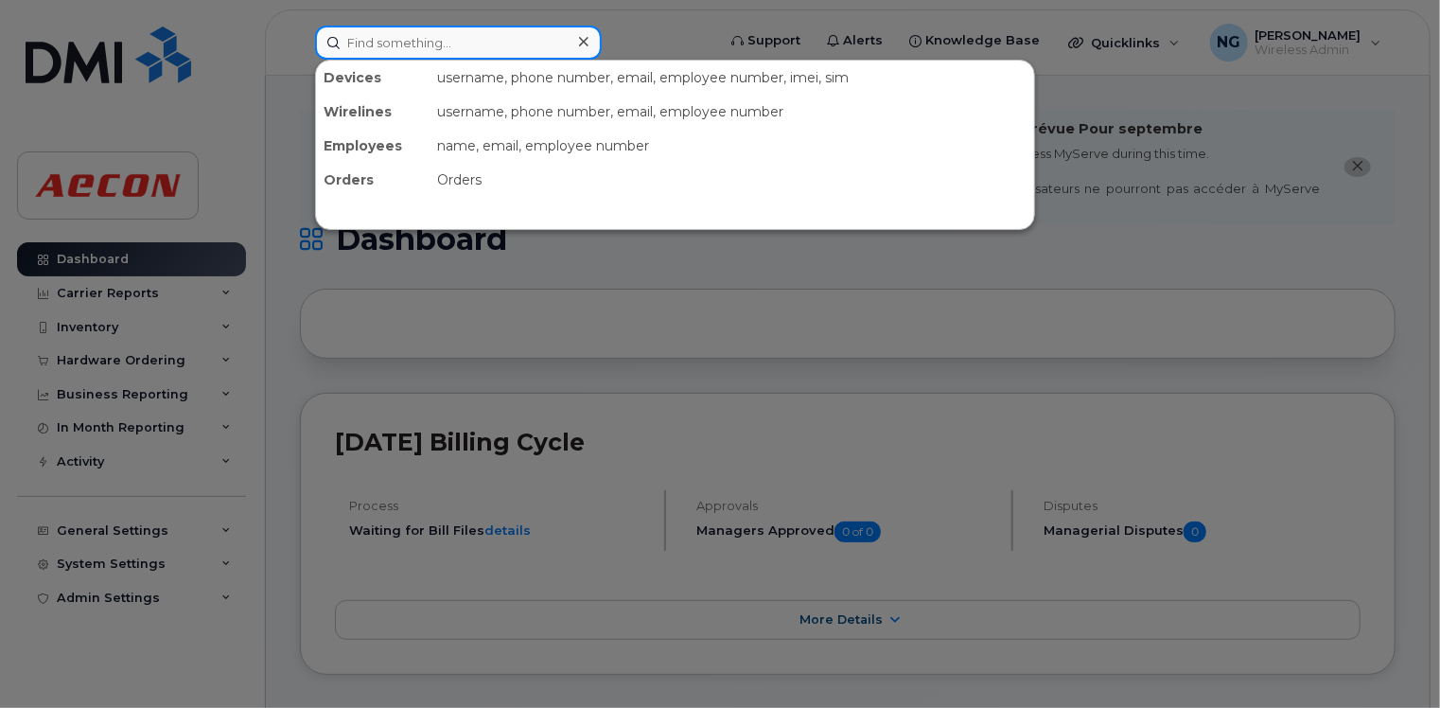
click at [356, 49] on input at bounding box center [458, 43] width 287 height 34
paste input "Darrell Jesso"
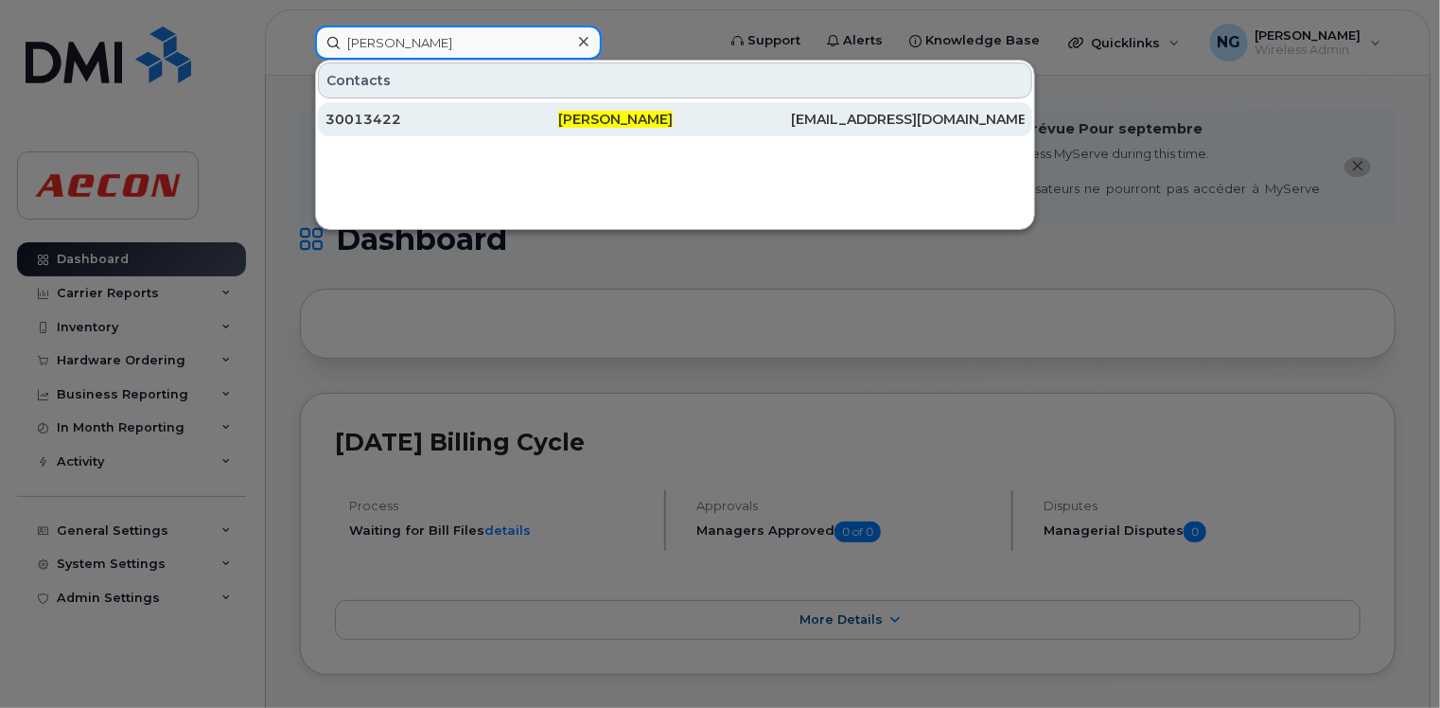
type input "Darrell Jesso"
click at [575, 114] on span "Darrell Jesso" at bounding box center [615, 119] width 114 height 17
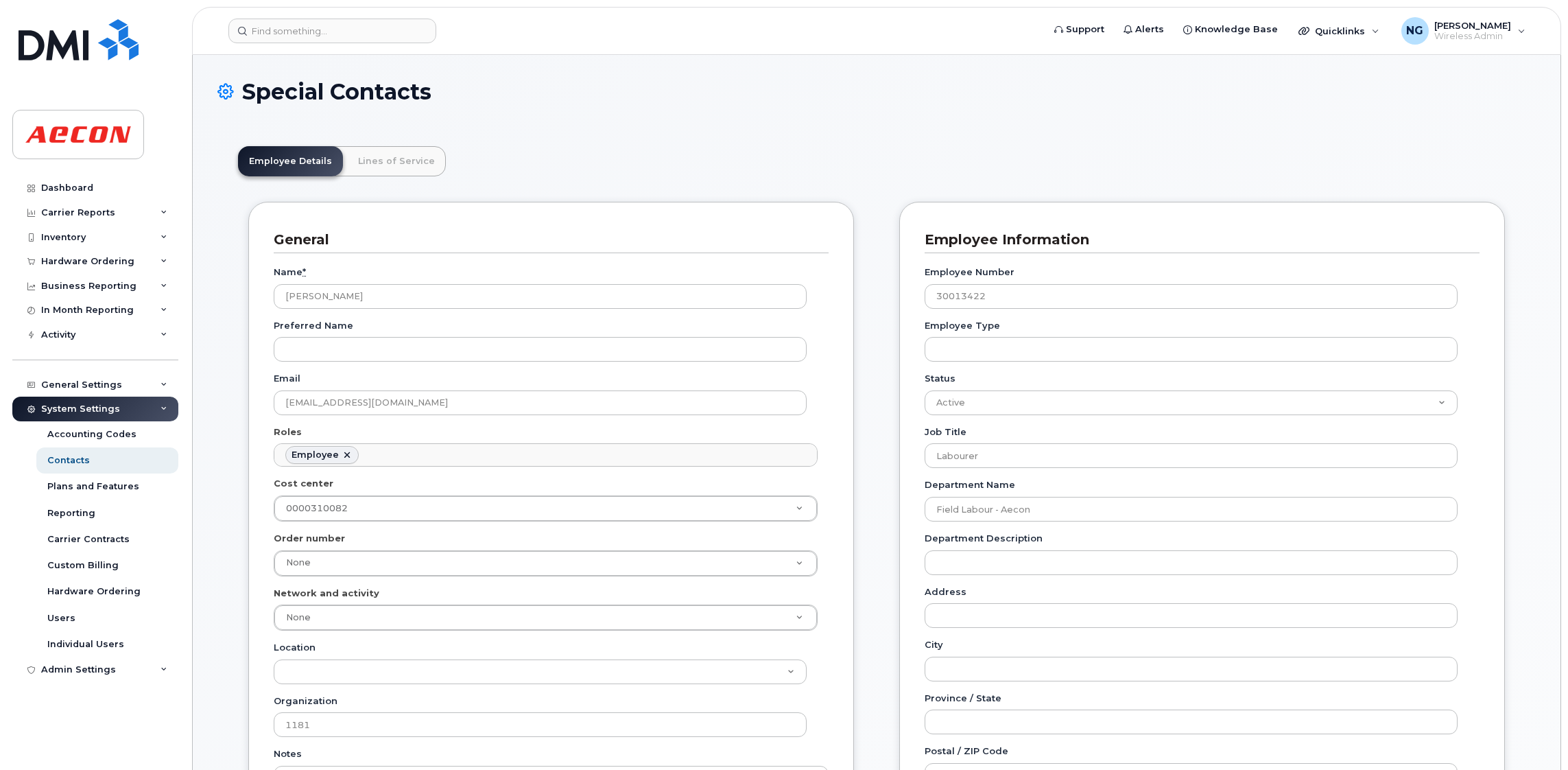
scroll to position [41, 0]
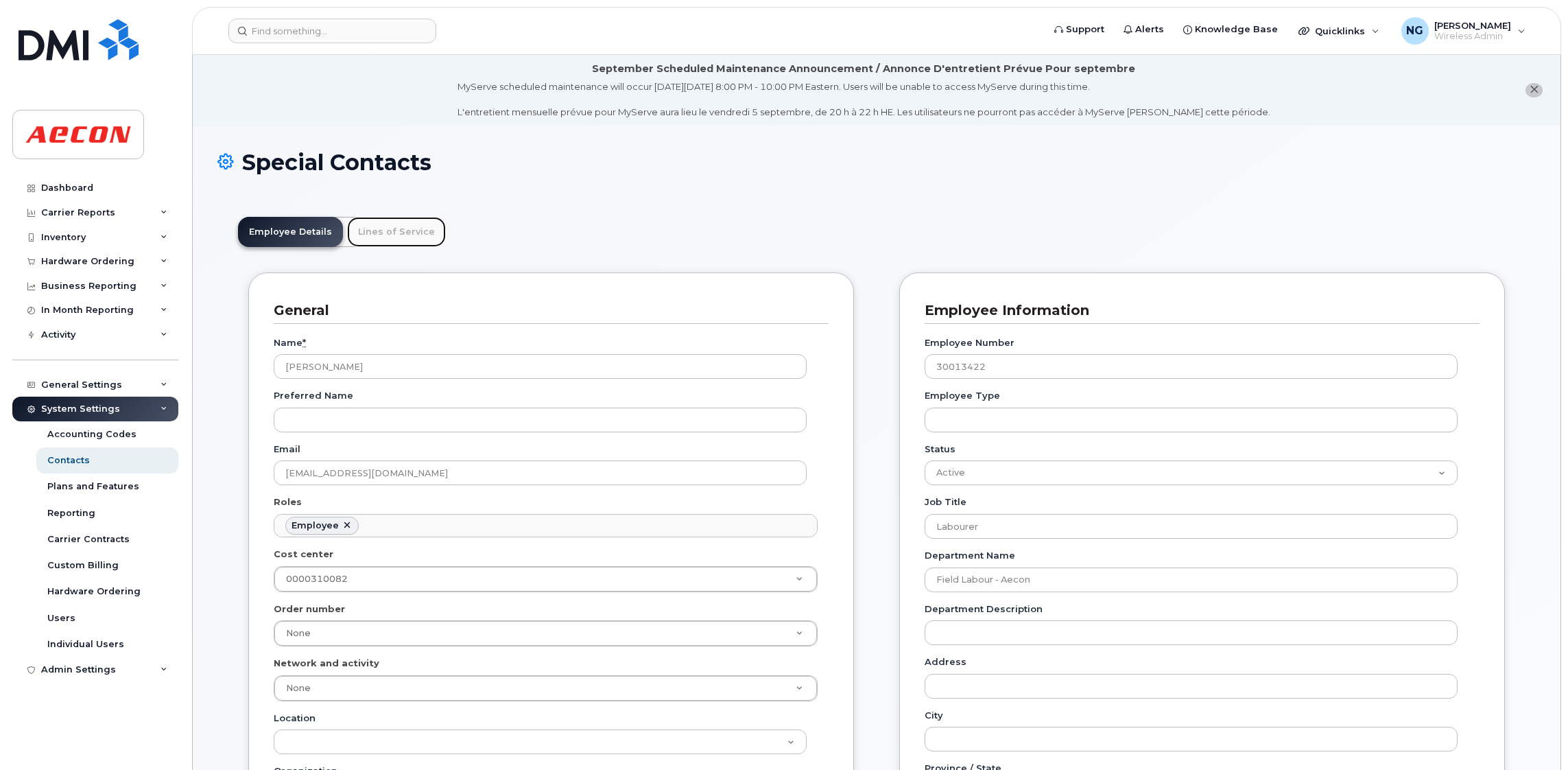
click at [377, 236] on link "Lines of Service" at bounding box center [397, 232] width 99 height 30
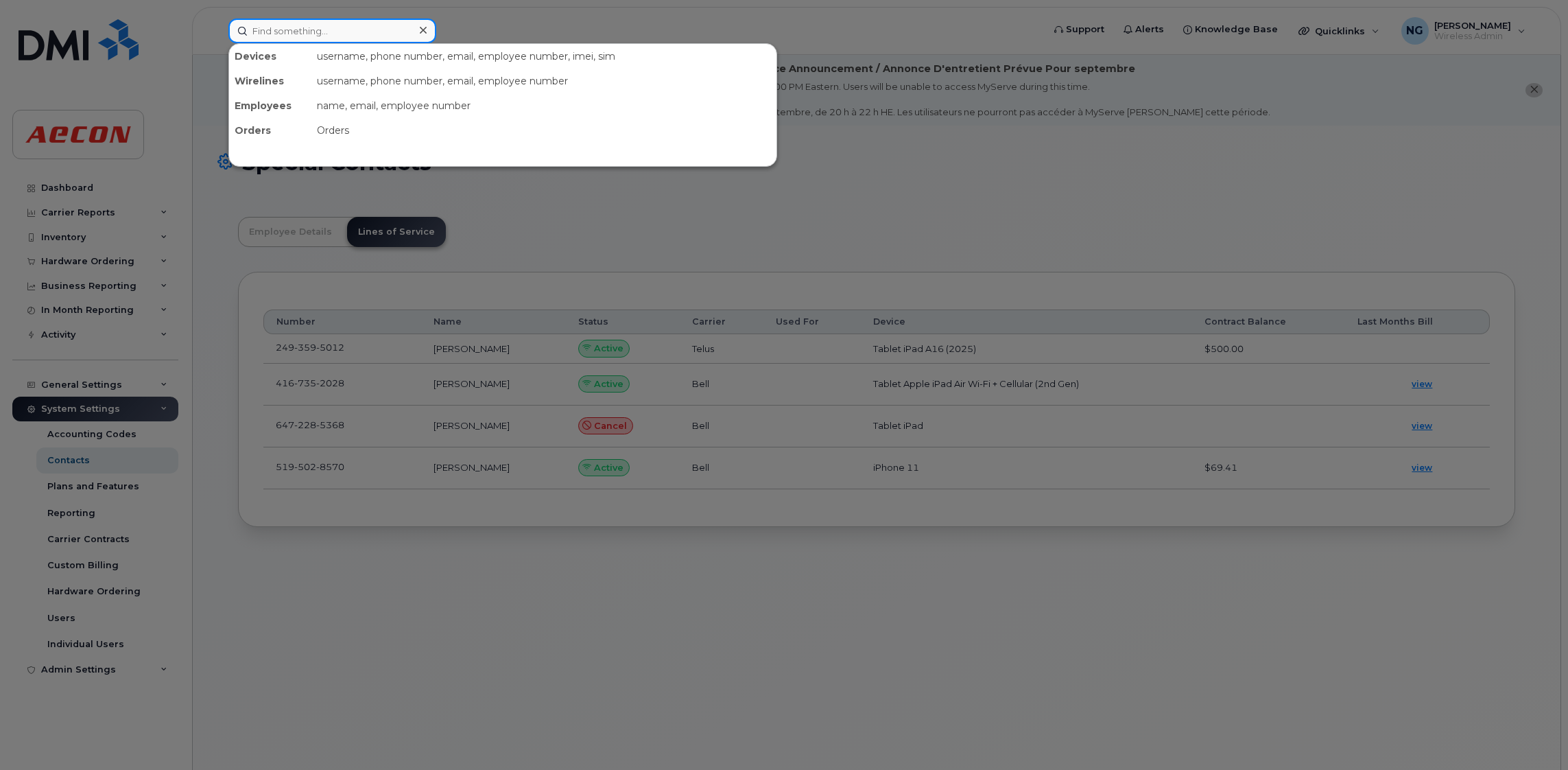
click at [339, 26] on input at bounding box center [332, 31] width 208 height 25
click at [268, 36] on input at bounding box center [332, 31] width 208 height 25
paste input "[PERSON_NAME]"
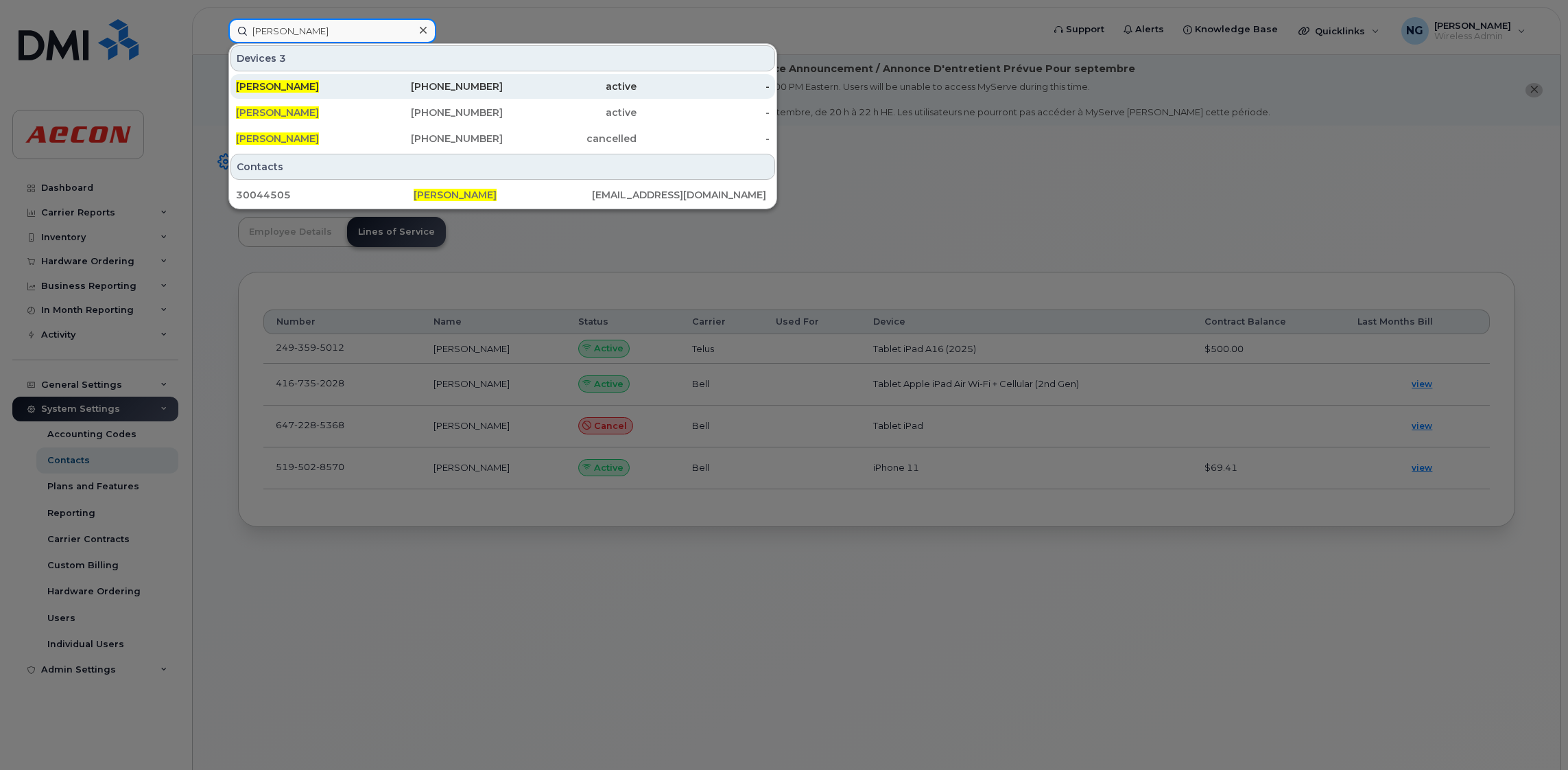
type input "[PERSON_NAME]"
click at [480, 83] on div "249-535-0088" at bounding box center [436, 86] width 133 height 14
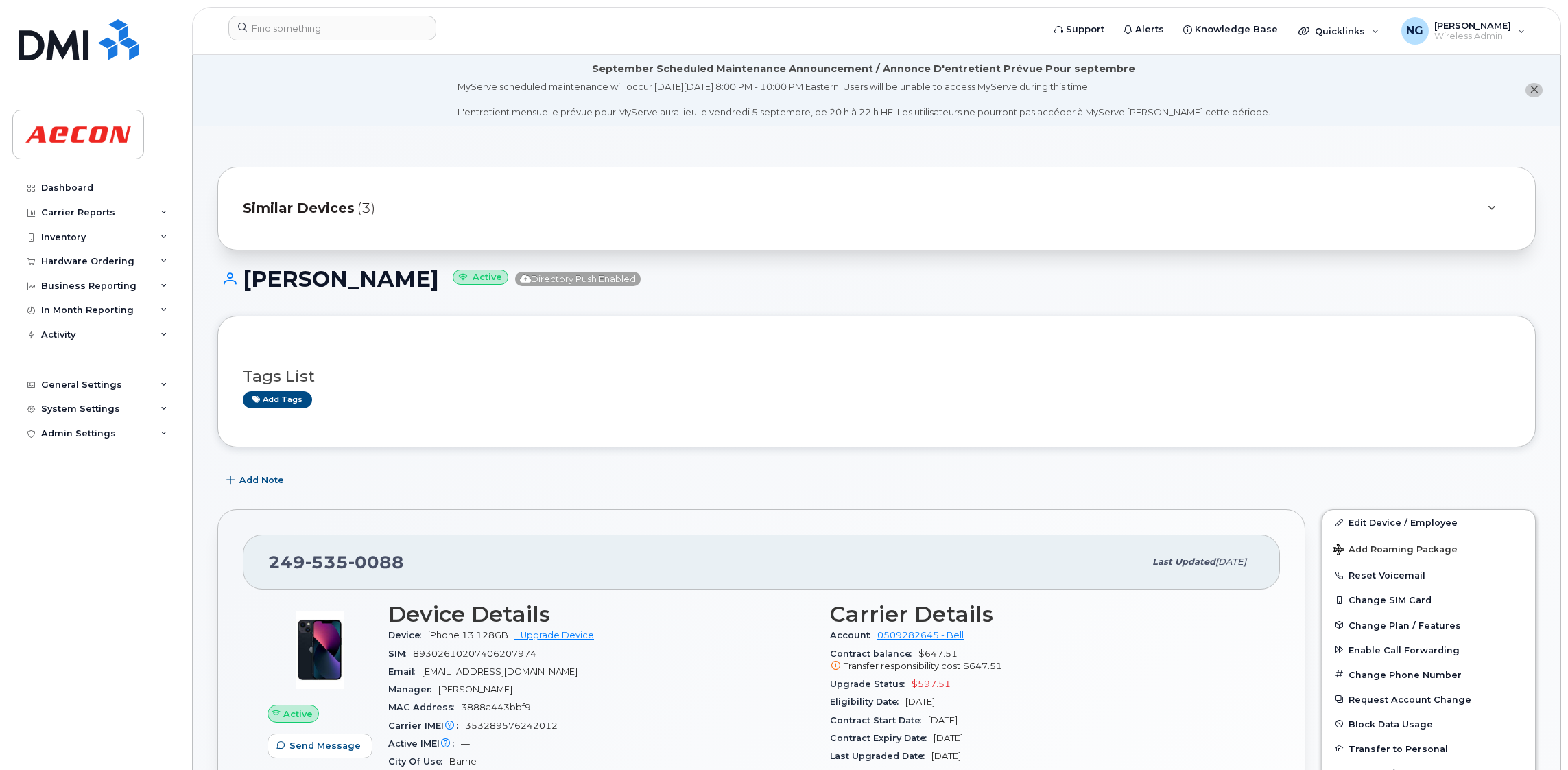
click at [319, 196] on div "Similar Devices (3)" at bounding box center [857, 208] width 1229 height 33
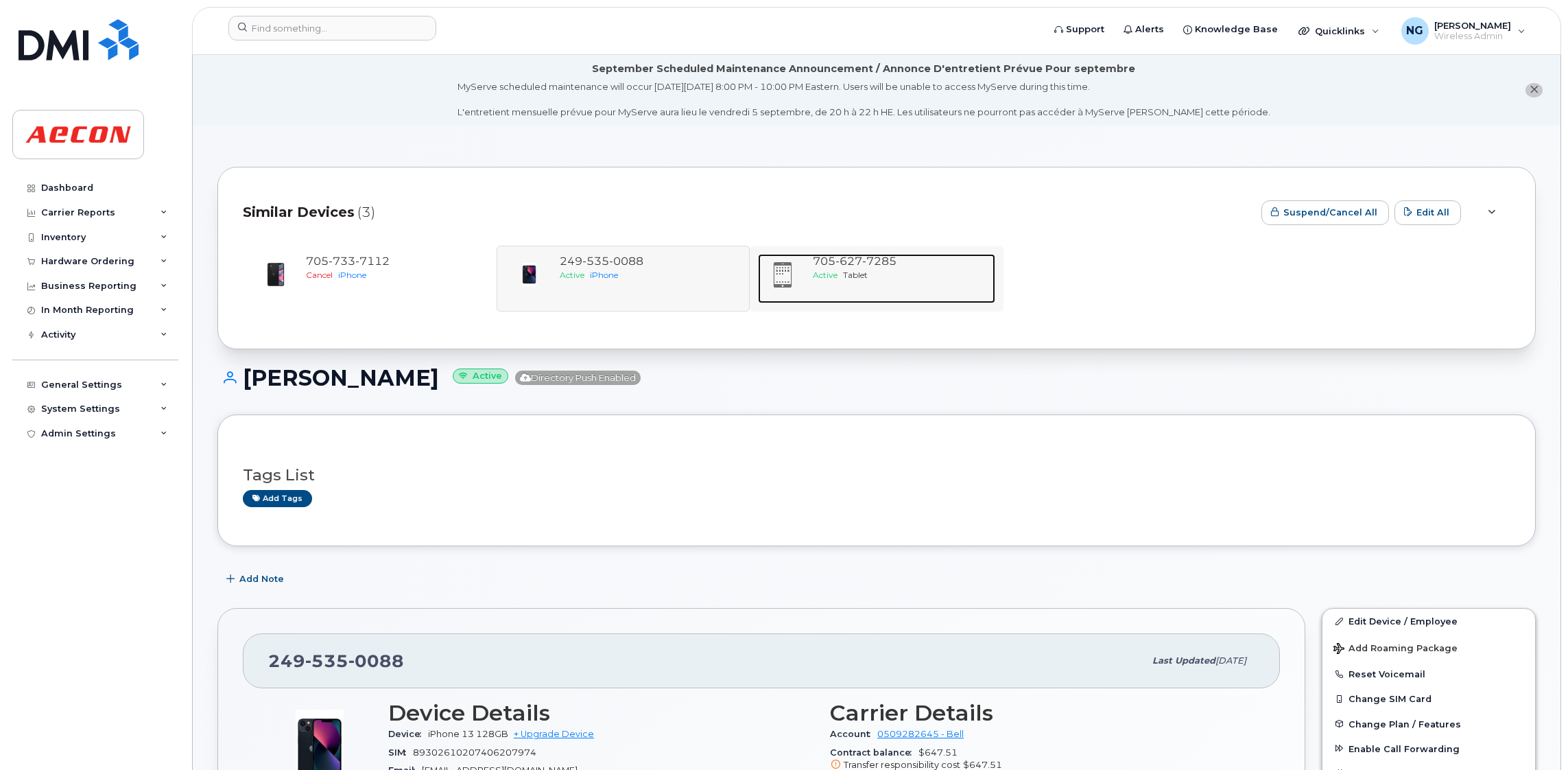
click at [886, 265] on span "7285" at bounding box center [879, 261] width 34 height 13
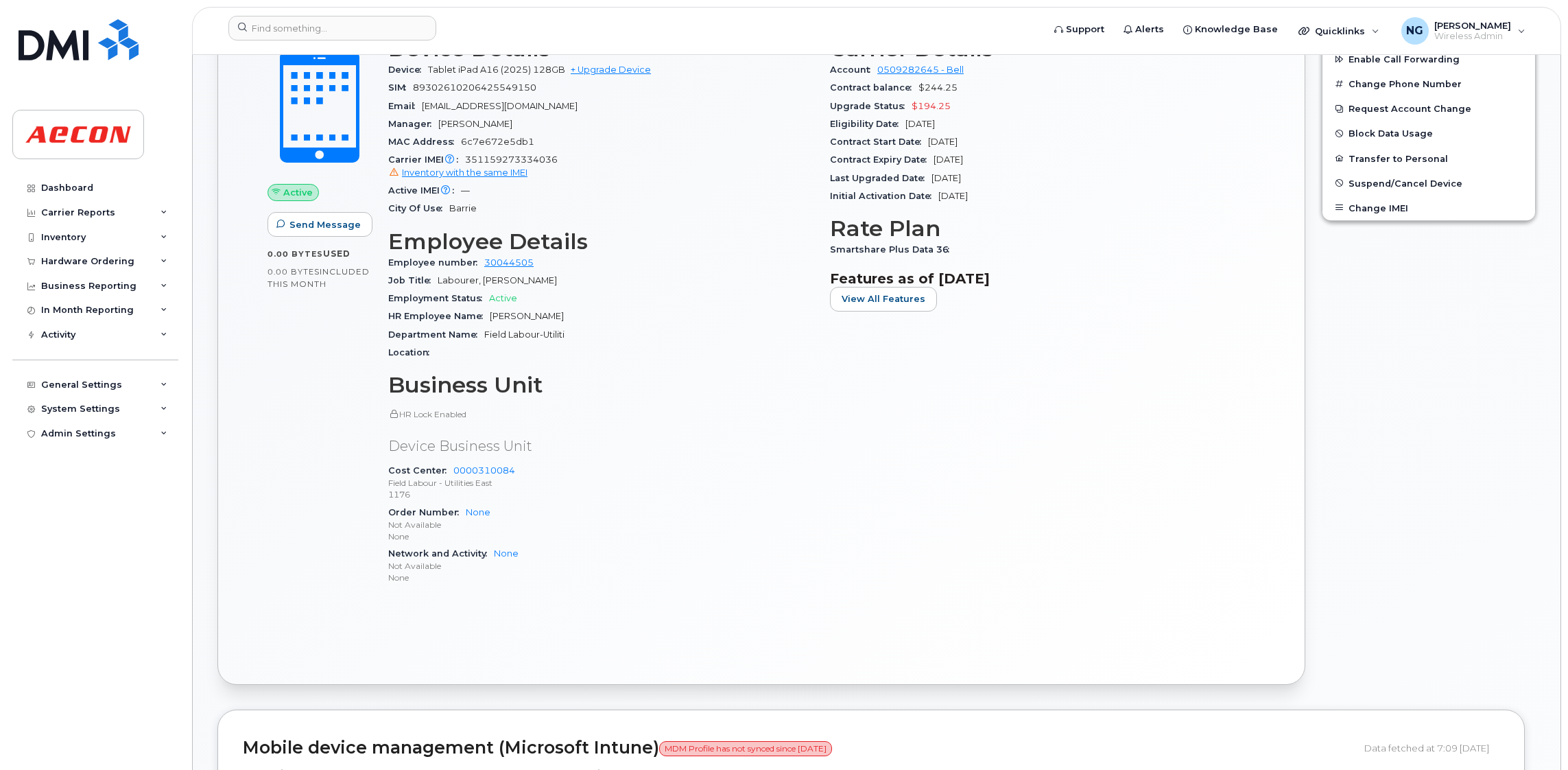
scroll to position [206, 0]
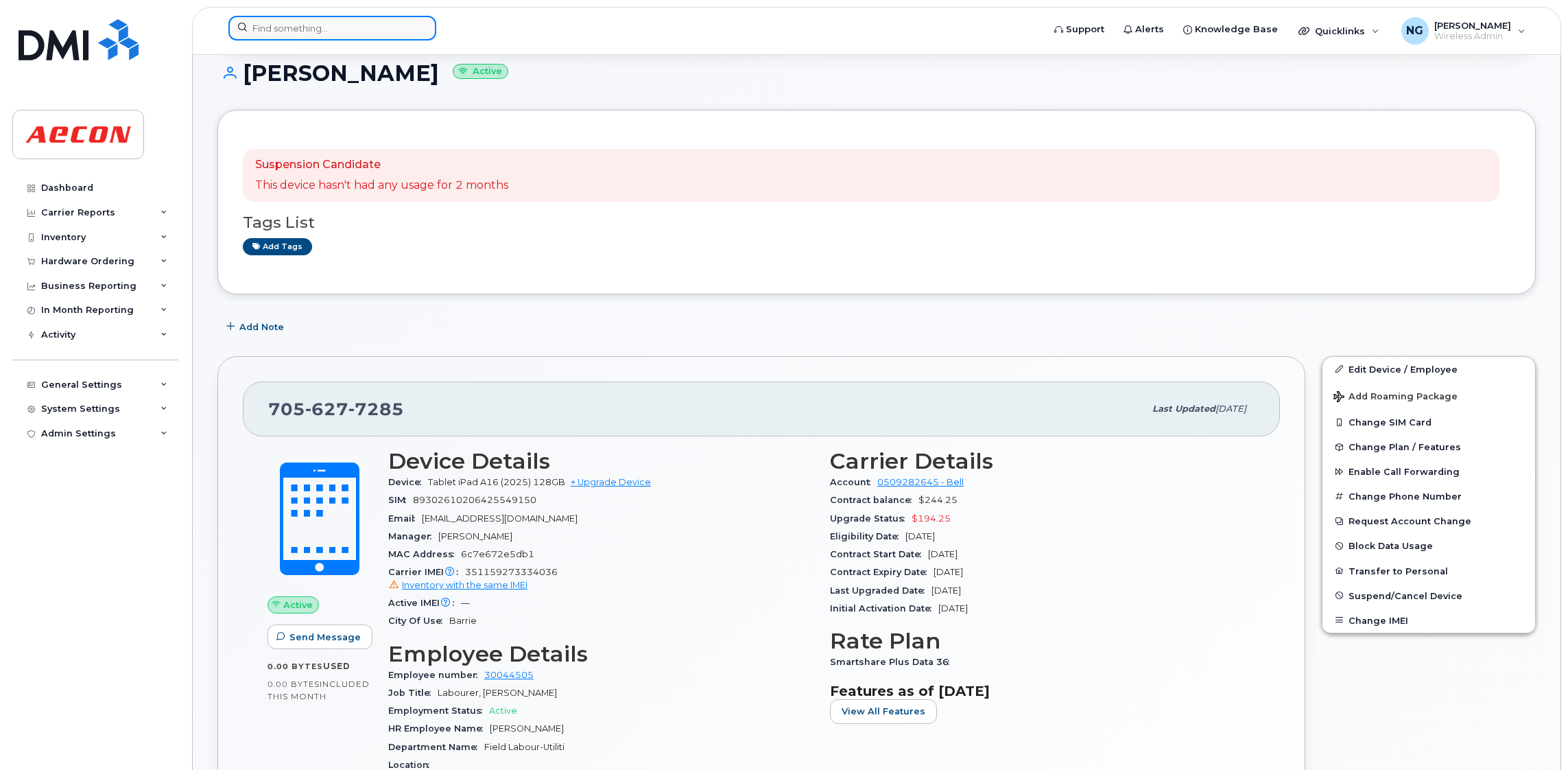
click at [351, 33] on input at bounding box center [332, 28] width 208 height 25
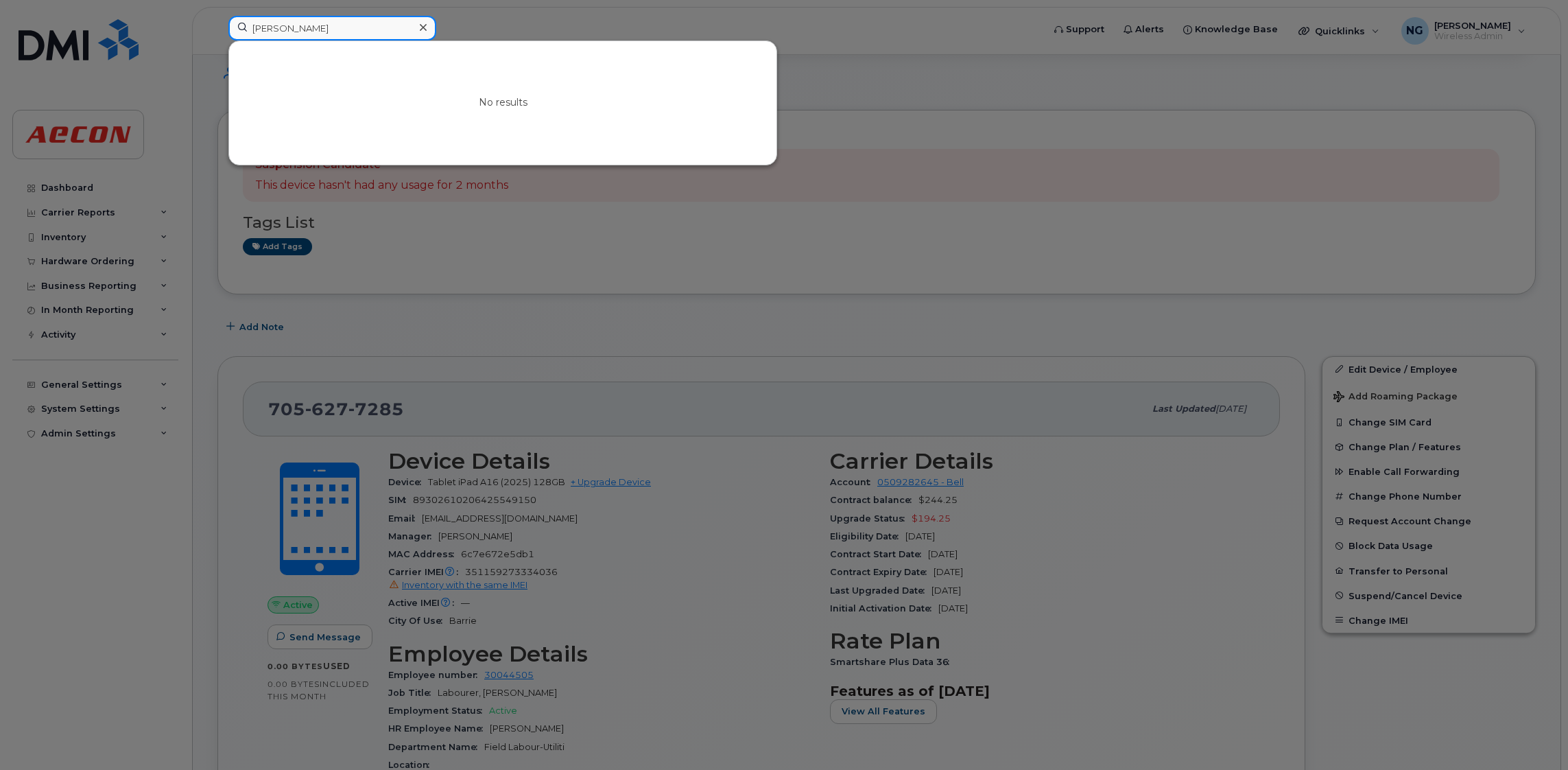
drag, startPoint x: 331, startPoint y: 24, endPoint x: 116, endPoint y: 46, distance: 216.1
click at [217, 46] on div "[PERSON_NAME] No results" at bounding box center [631, 31] width 827 height 30
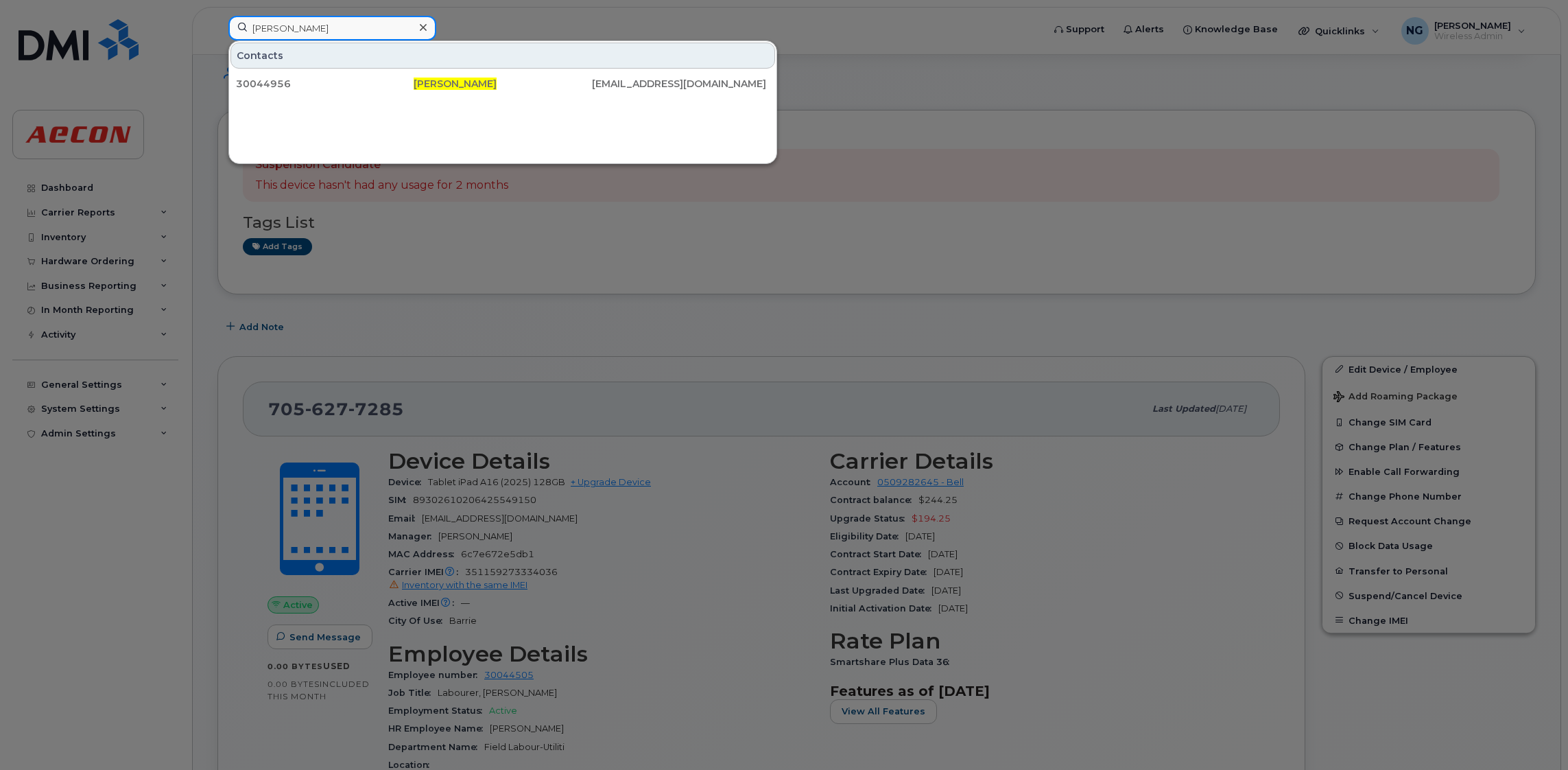
drag, startPoint x: 342, startPoint y: 24, endPoint x: 191, endPoint y: 23, distance: 151.0
click at [217, 23] on div "mathew sharpe Contacts 30044956 Mathew Sharpe MASHARPE@AECON.COM" at bounding box center [631, 31] width 827 height 30
type input "mathew sharpe"
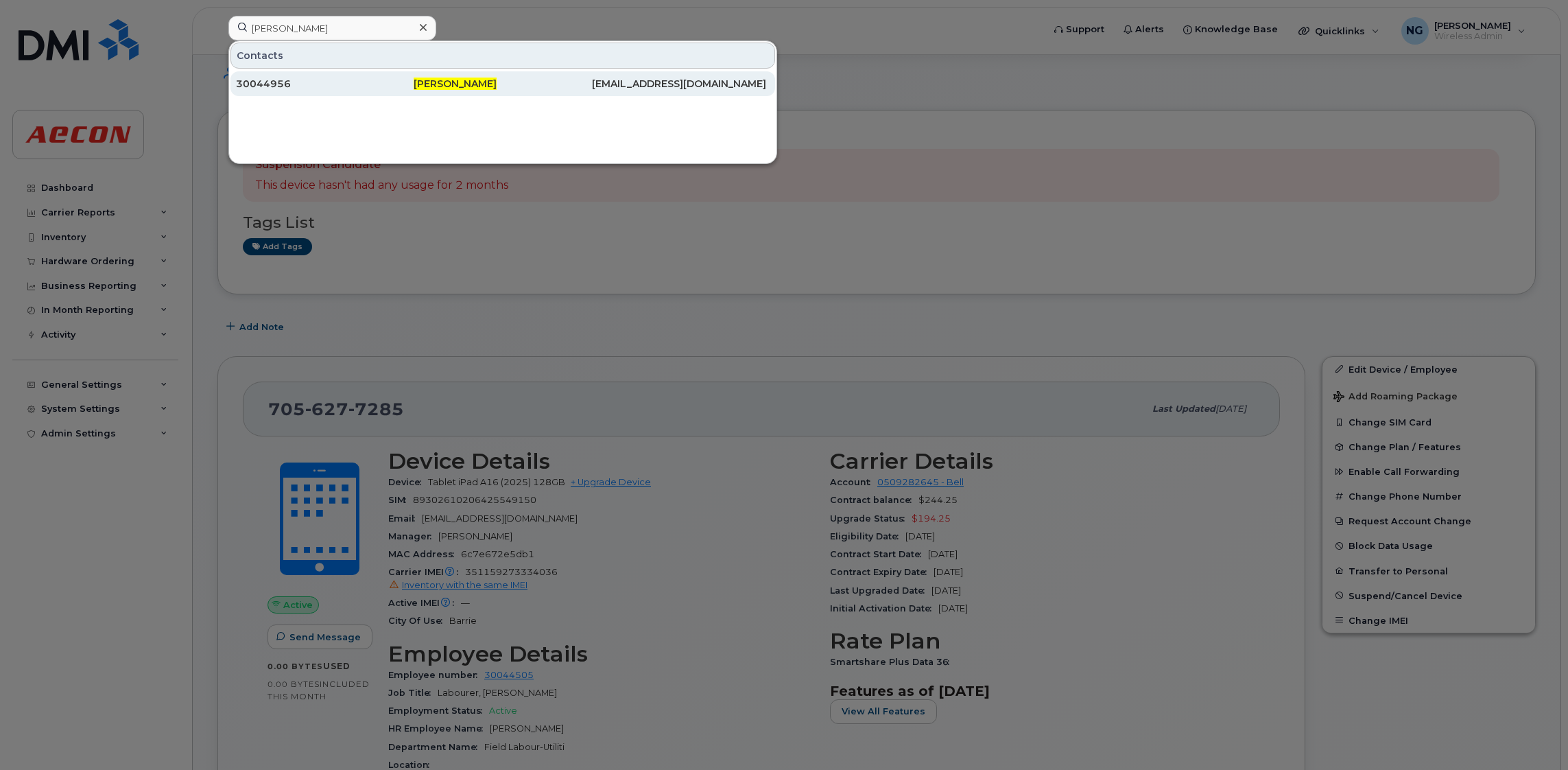
click at [456, 85] on span "[PERSON_NAME]" at bounding box center [455, 83] width 83 height 12
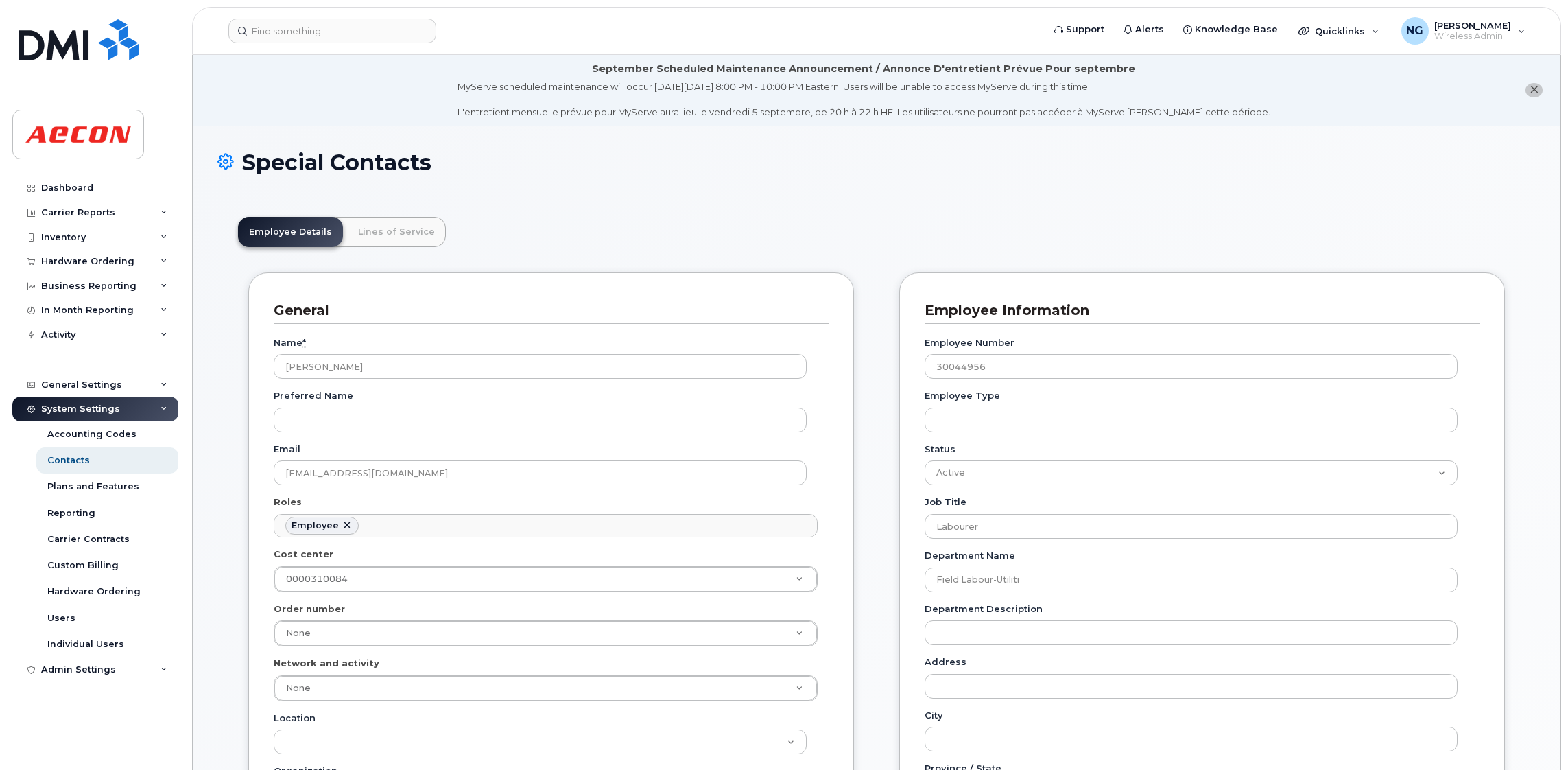
scroll to position [42, 0]
